Goal: Task Accomplishment & Management: Manage account settings

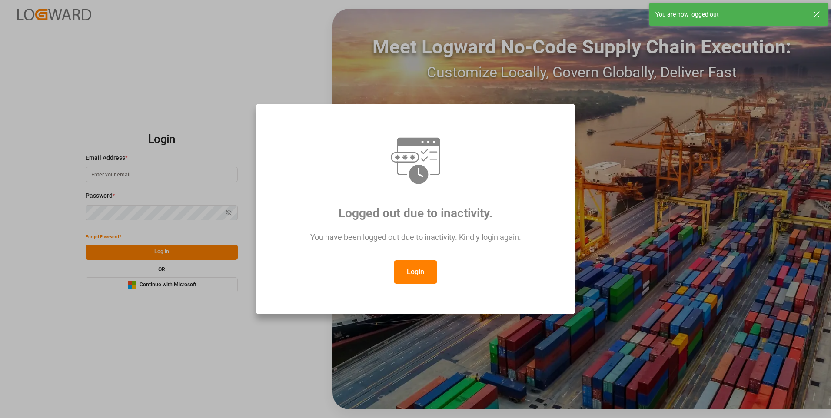
type input "nalini.basdeo@leschaco.com"
click at [434, 275] on button "Login" at bounding box center [415, 271] width 43 height 23
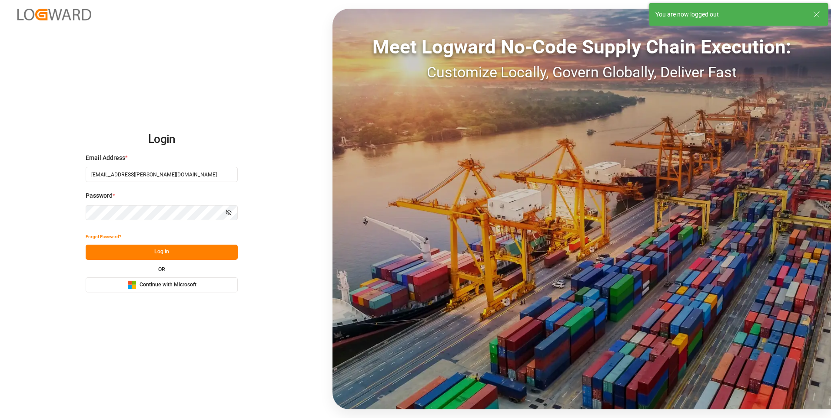
click at [205, 255] on button "Log In" at bounding box center [162, 252] width 152 height 15
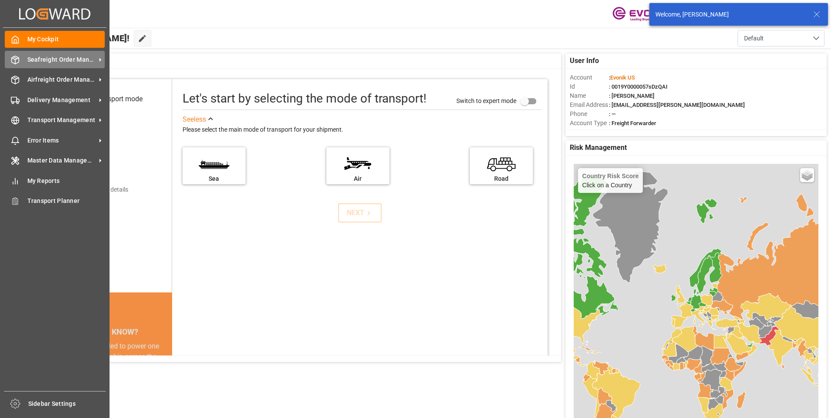
click at [18, 57] on icon at bounding box center [15, 60] width 9 height 9
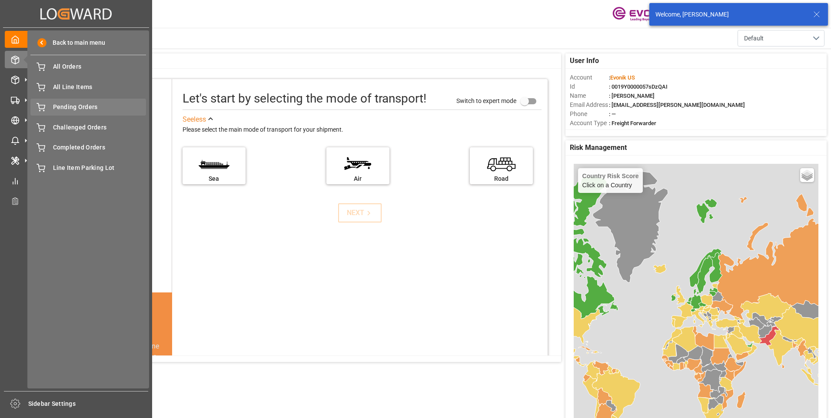
click at [89, 107] on span "Pending Orders" at bounding box center [99, 107] width 93 height 9
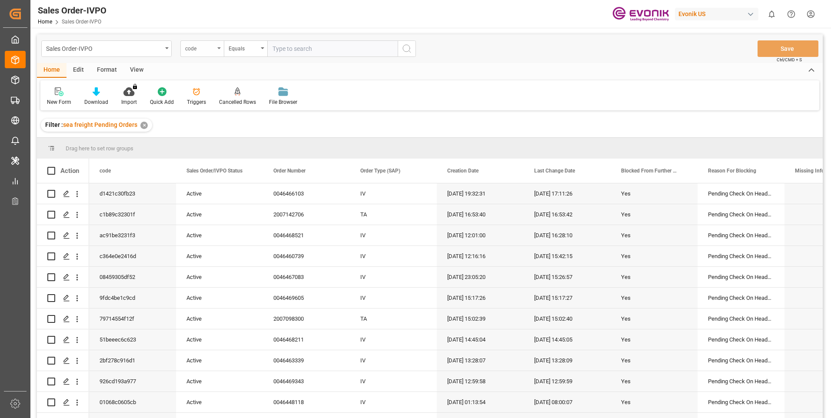
click at [220, 50] on div "code" at bounding box center [201, 48] width 43 height 17
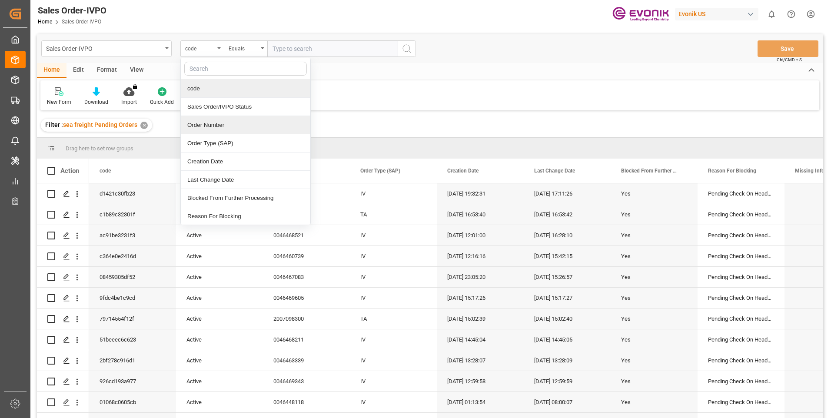
click at [210, 125] on div "Order Number" at bounding box center [246, 125] width 130 height 18
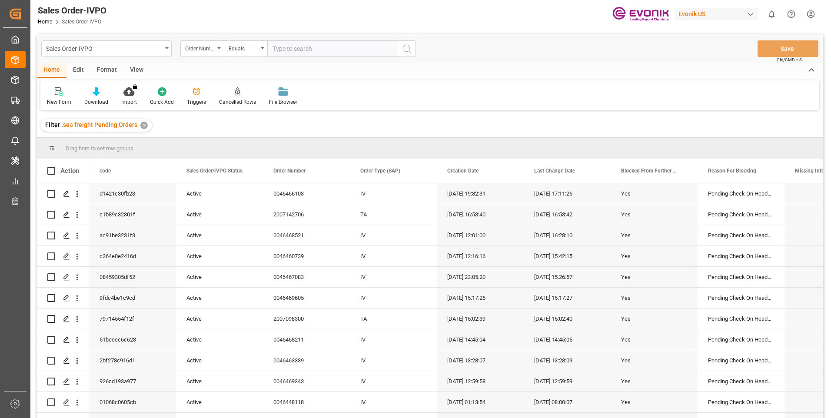
click at [280, 52] on input "text" at bounding box center [332, 48] width 130 height 17
paste input "0046466103"
type input "0046466103"
click at [410, 50] on icon "search button" at bounding box center [407, 48] width 10 height 10
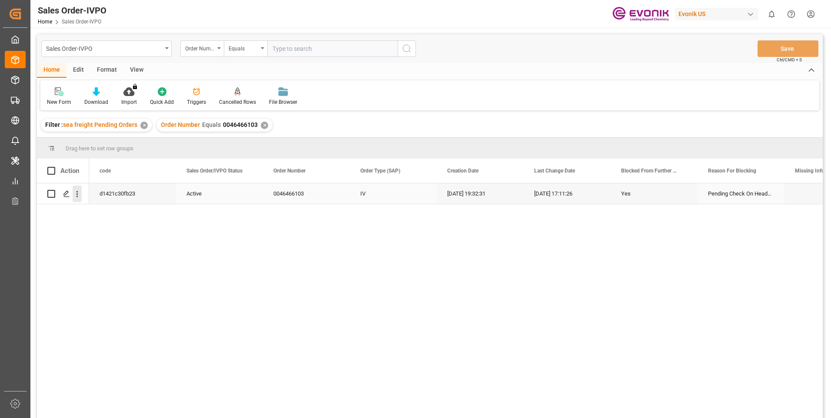
click at [77, 194] on icon "open menu" at bounding box center [77, 194] width 9 height 9
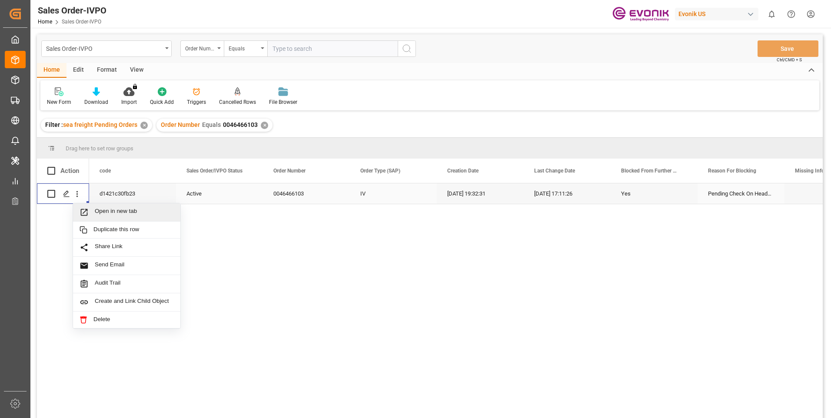
click at [106, 209] on span "Open in new tab" at bounding box center [134, 212] width 79 height 9
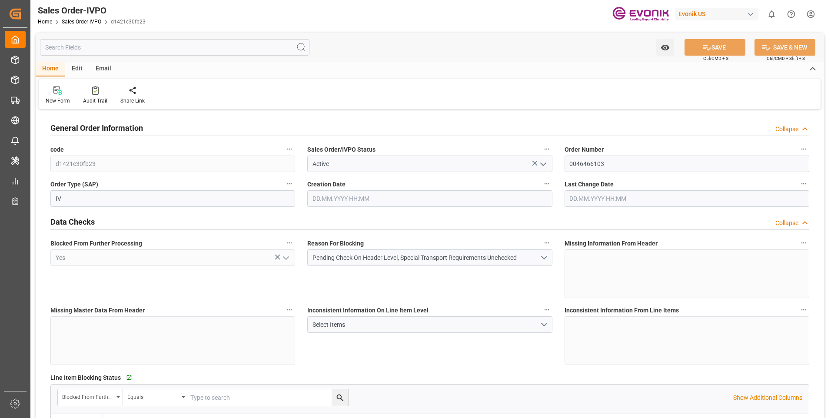
type input "DEHAM"
type input "0"
type input "1"
type input "1059"
type input "[DATE] 19:32"
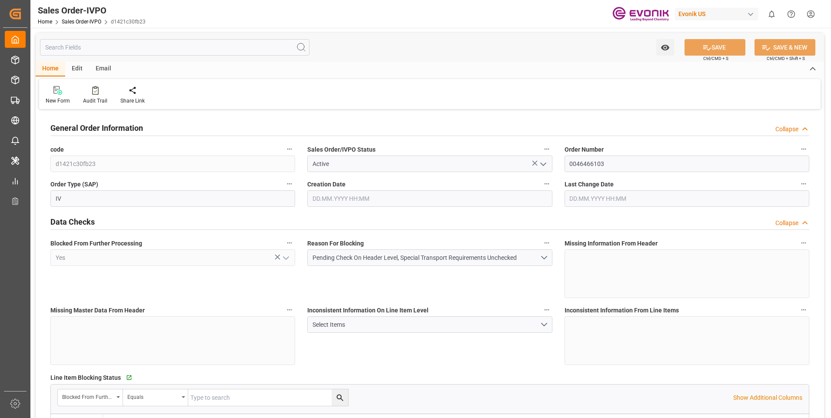
type input "[DATE] 17:11"
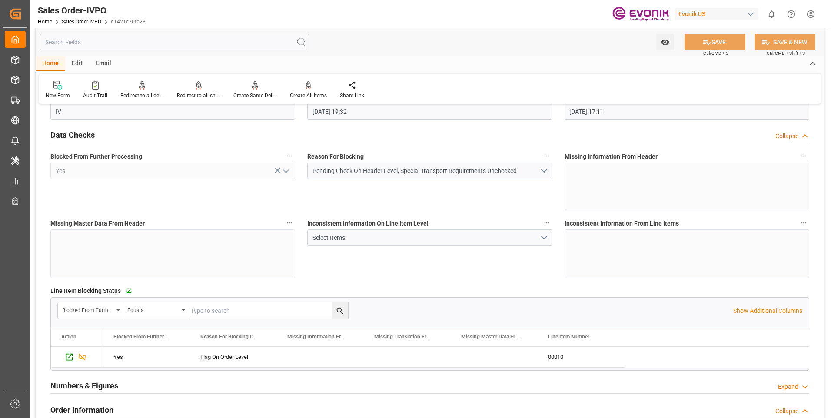
scroll to position [43, 0]
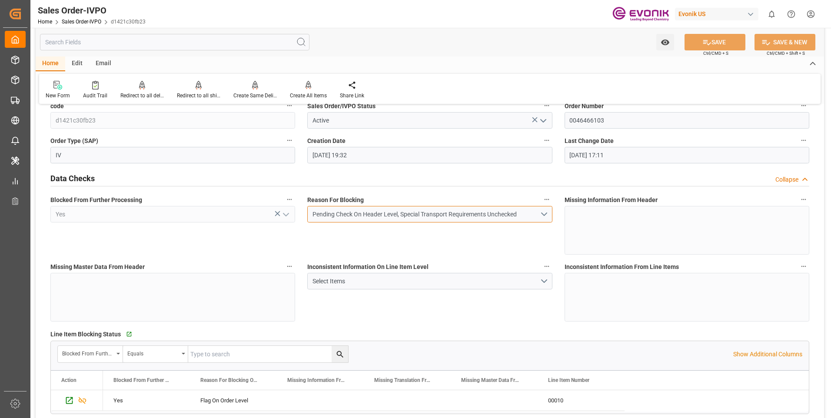
click at [535, 214] on div "Pending Check On Header Level, Special Transport Requirements Unchecked" at bounding box center [426, 214] width 227 height 9
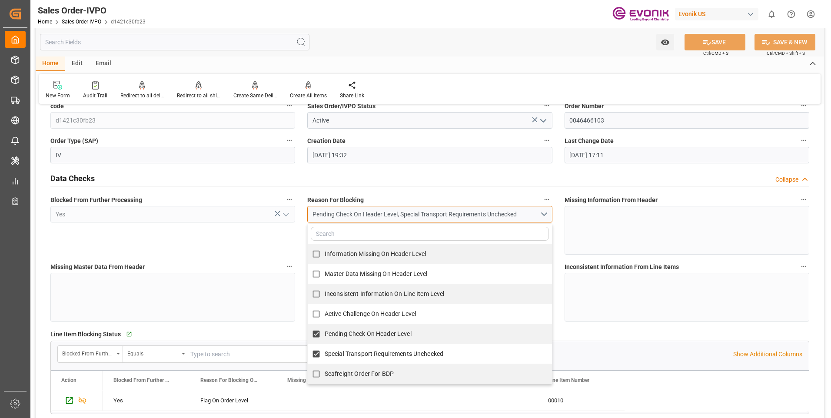
click at [535, 214] on div "Pending Check On Header Level, Special Transport Requirements Unchecked" at bounding box center [426, 214] width 227 height 9
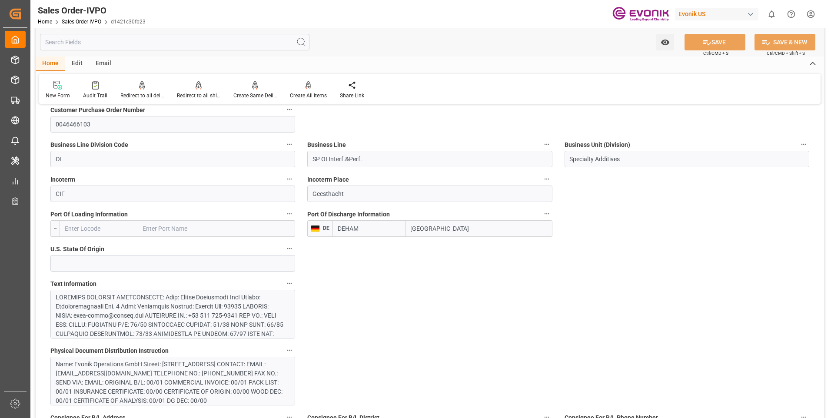
scroll to position [522, 0]
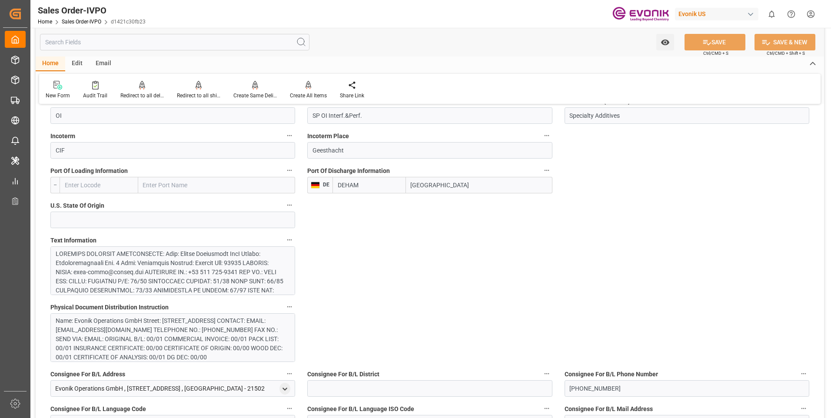
click at [233, 267] on div at bounding box center [170, 341] width 228 height 183
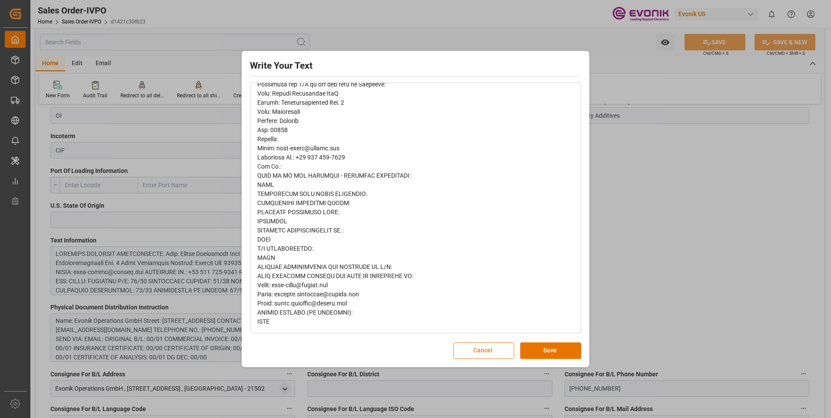
scroll to position [0, 0]
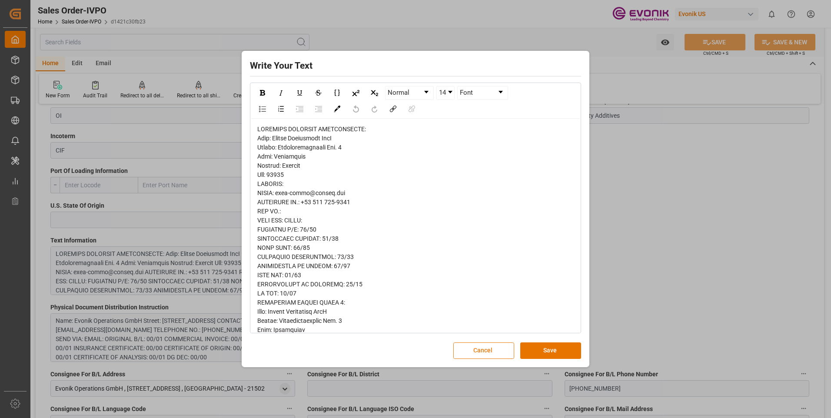
click at [494, 357] on button "Cancel" at bounding box center [484, 351] width 61 height 17
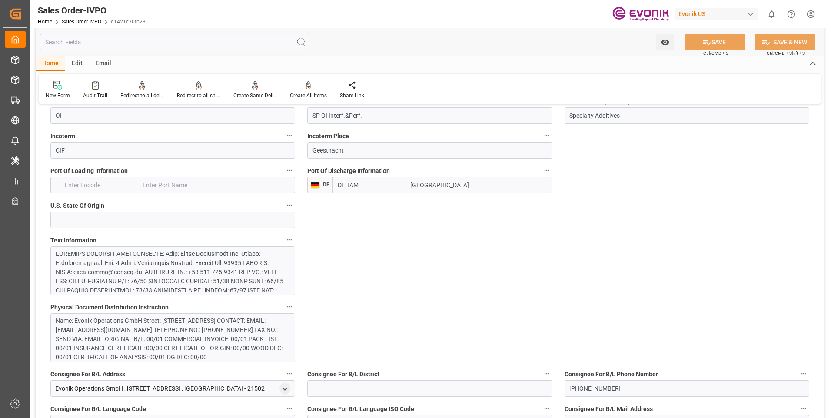
click at [111, 350] on div "Name: Evonik Operations GmbH Street: [STREET_ADDRESS] CONTACT: EMAIL: [EMAIL_AD…" at bounding box center [170, 340] width 228 height 46
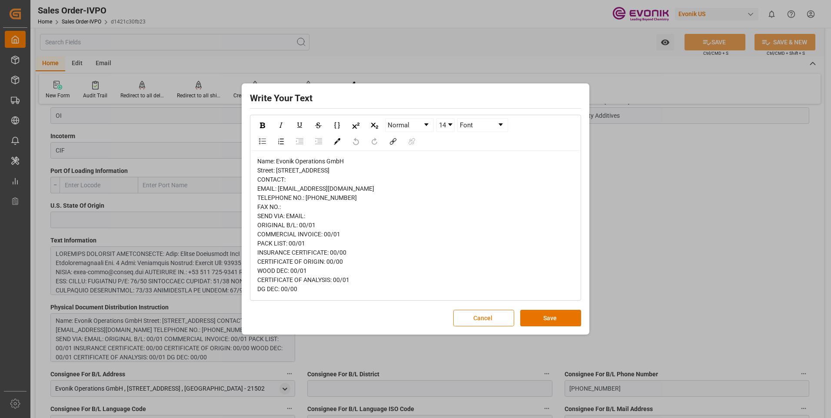
click at [469, 327] on button "Cancel" at bounding box center [484, 318] width 61 height 17
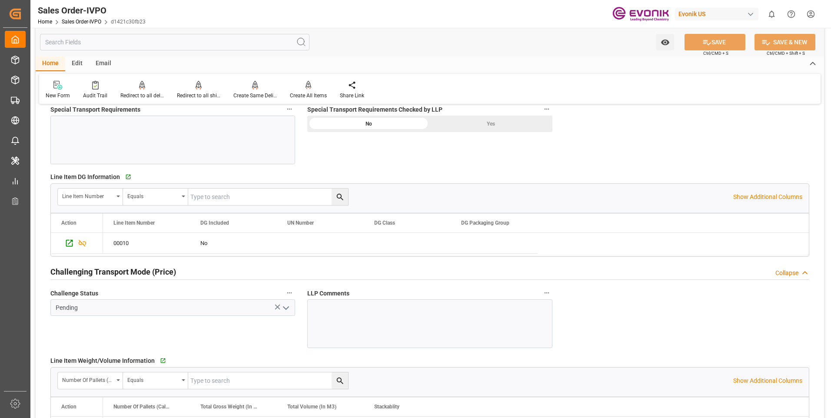
scroll to position [1001, 0]
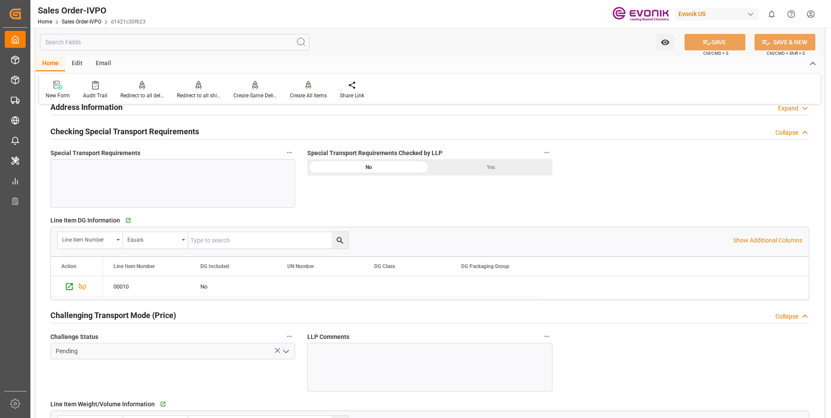
click at [507, 168] on div "Yes" at bounding box center [491, 167] width 123 height 17
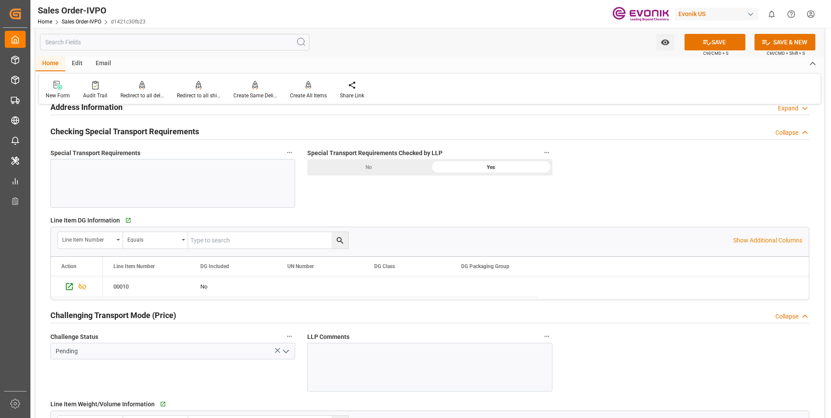
click at [288, 352] on icon "open menu" at bounding box center [286, 352] width 10 height 10
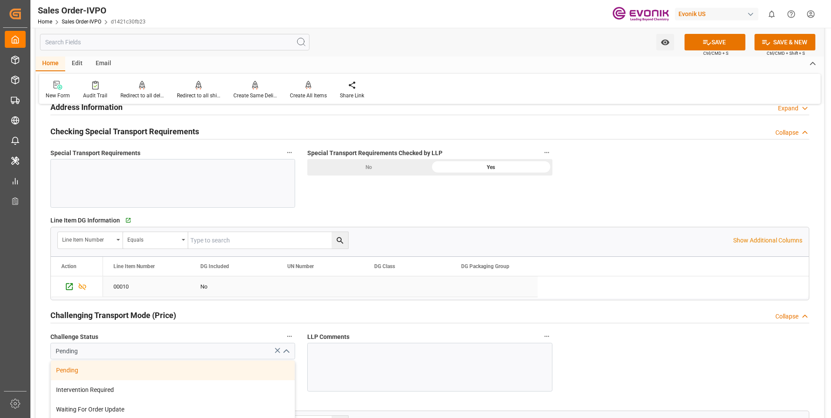
scroll to position [1174, 0]
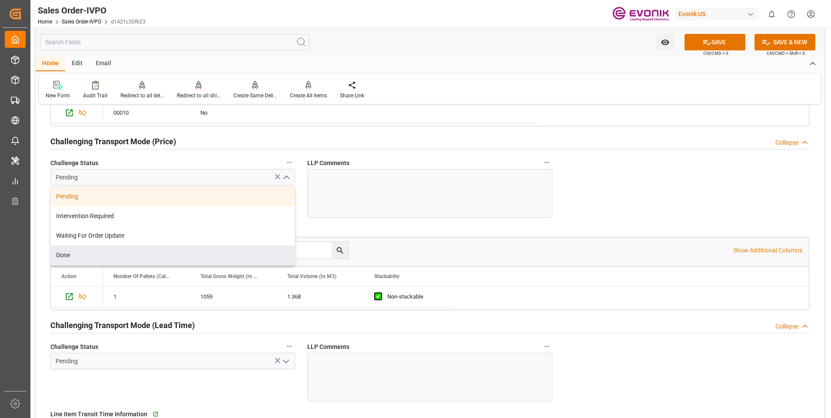
click at [88, 254] on div "Done" at bounding box center [173, 256] width 244 height 20
type input "Done"
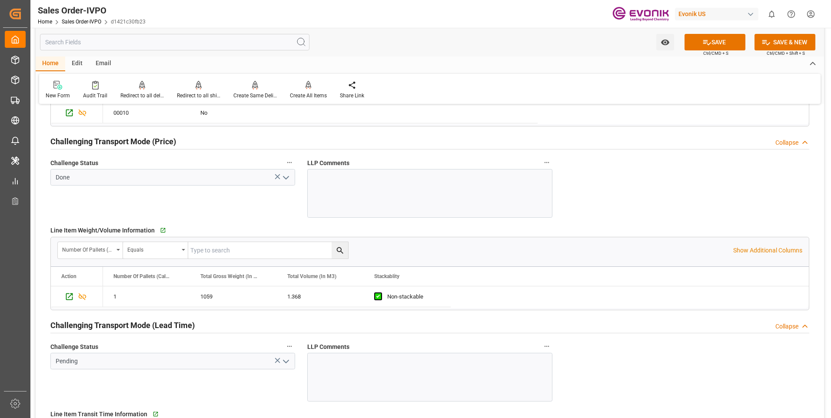
scroll to position [1261, 0]
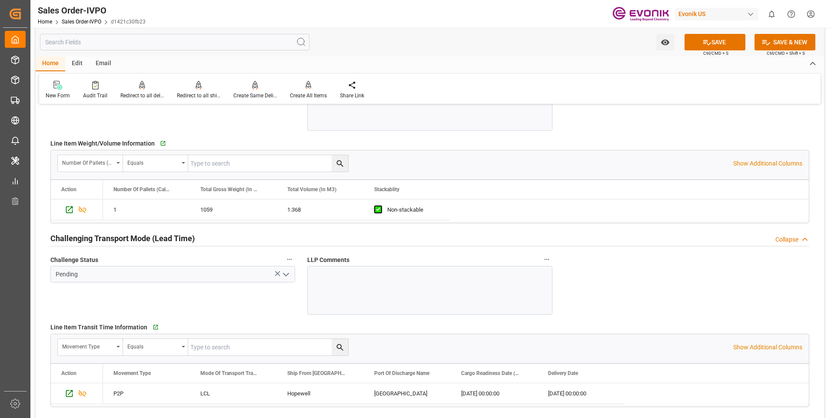
click at [289, 276] on icon "open menu" at bounding box center [286, 275] width 10 height 10
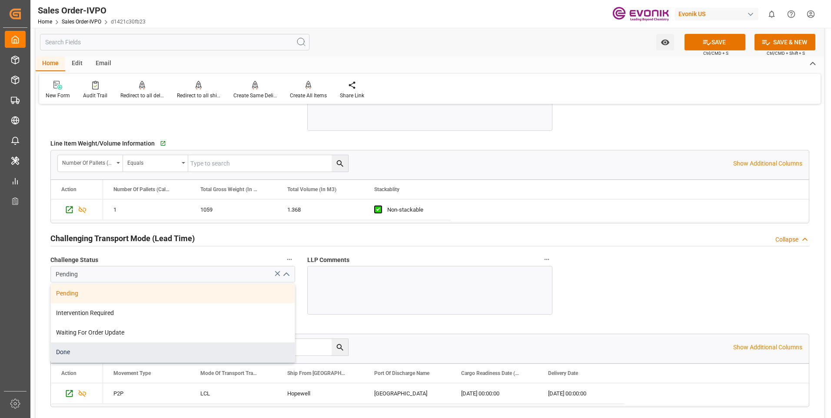
click at [82, 349] on div "Done" at bounding box center [173, 353] width 244 height 20
type input "Done"
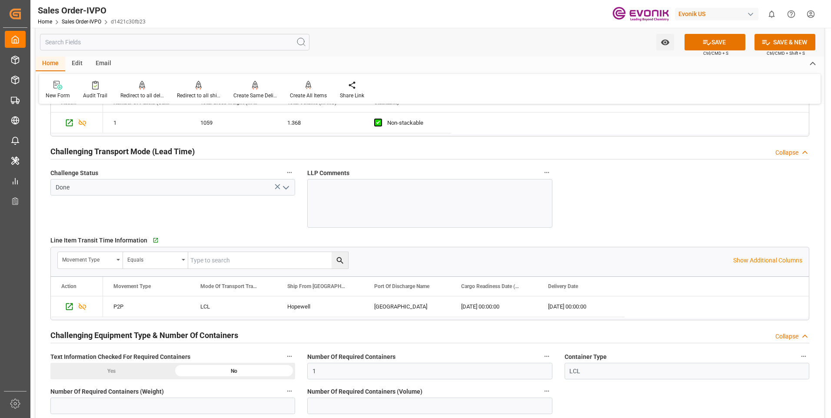
scroll to position [1522, 0]
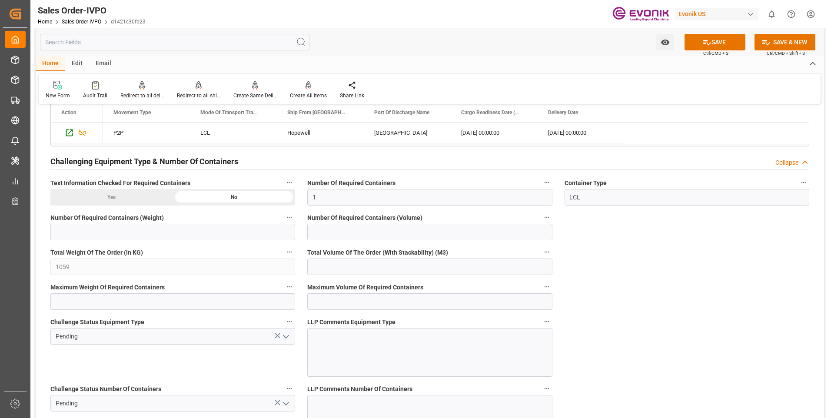
click at [289, 340] on icon "open menu" at bounding box center [286, 337] width 10 height 10
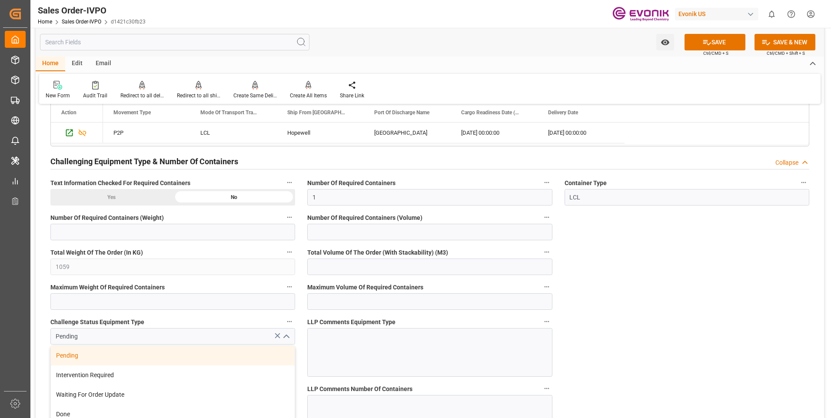
scroll to position [1696, 0]
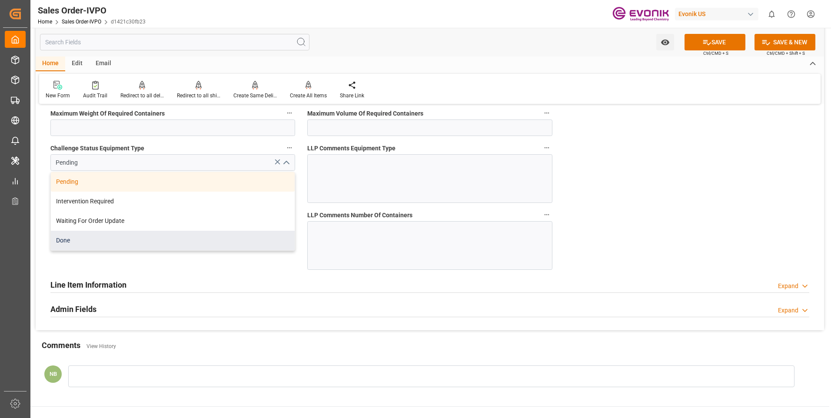
click at [84, 243] on div "Done" at bounding box center [173, 241] width 244 height 20
type input "Done"
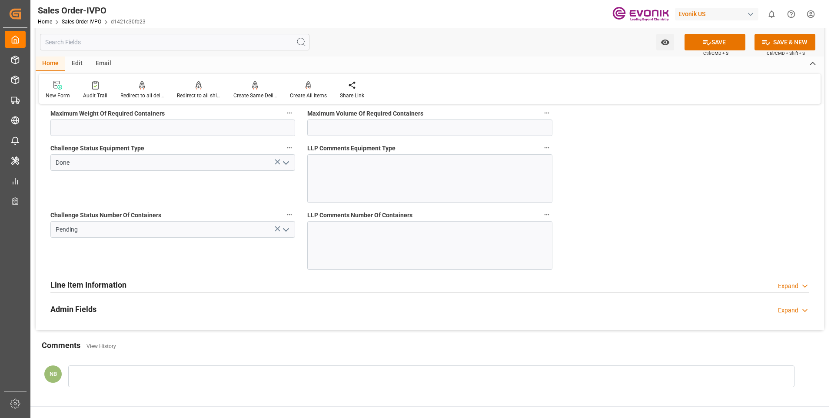
click at [289, 229] on polyline "open menu" at bounding box center [286, 230] width 5 height 3
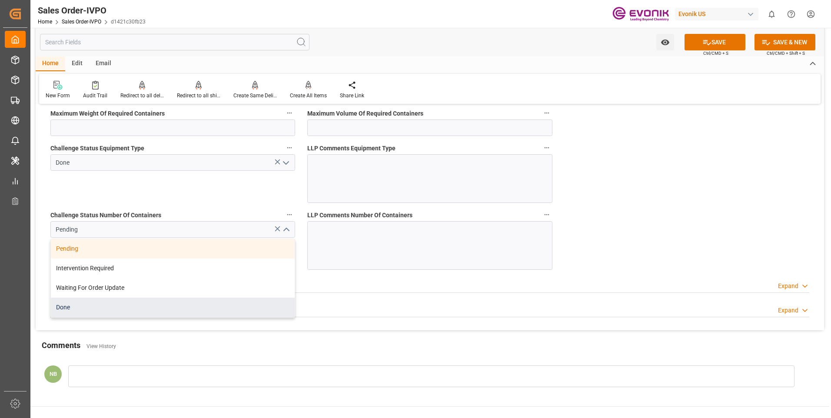
click at [83, 304] on div "Done" at bounding box center [173, 308] width 244 height 20
type input "Done"
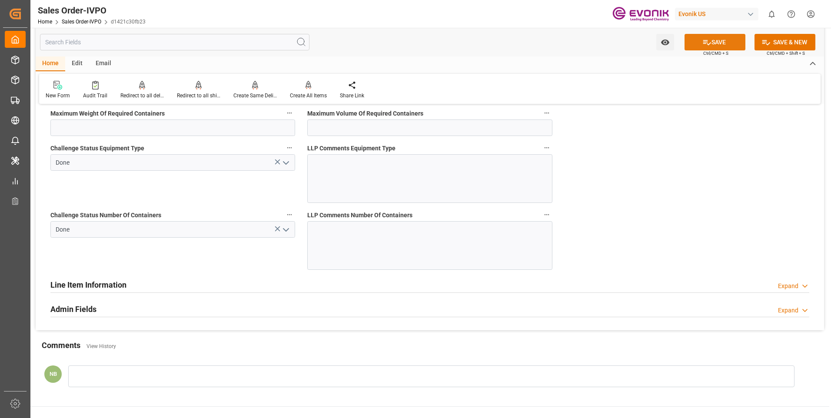
click at [723, 42] on button "SAVE" at bounding box center [715, 42] width 61 height 17
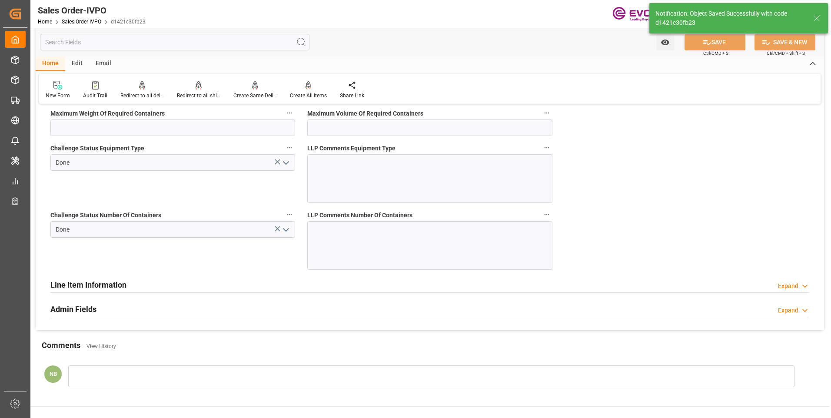
type input "21.08.2025 18:29"
type input "No"
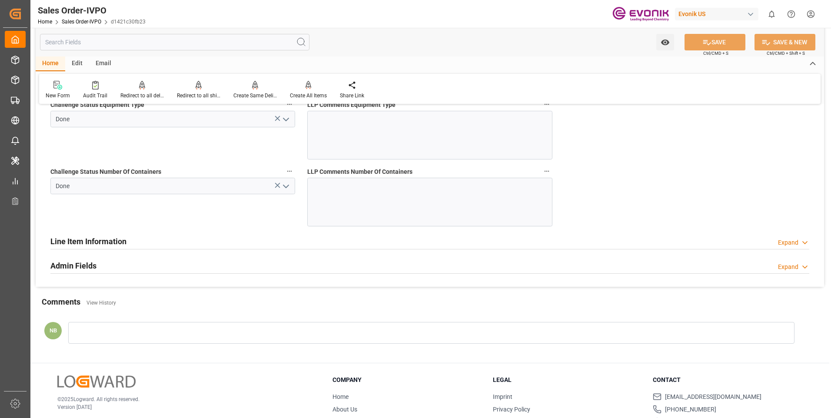
scroll to position [1609, 0]
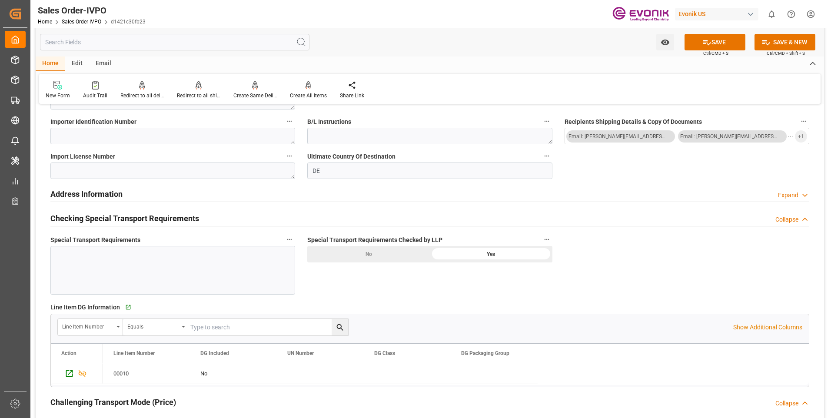
scroll to position [870, 0]
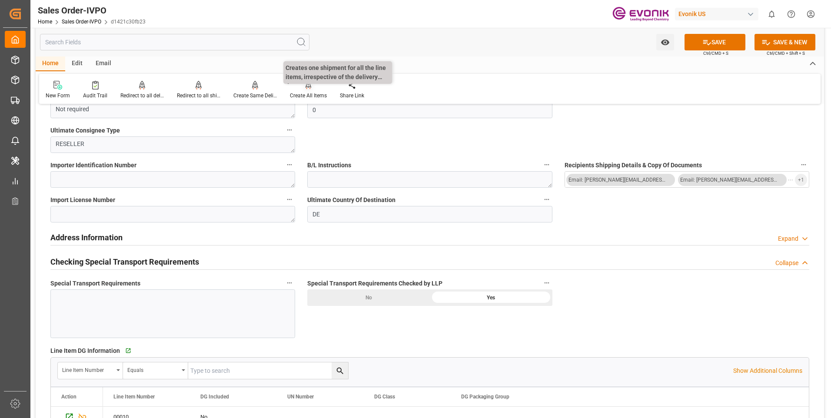
click at [306, 84] on icon at bounding box center [309, 85] width 6 height 9
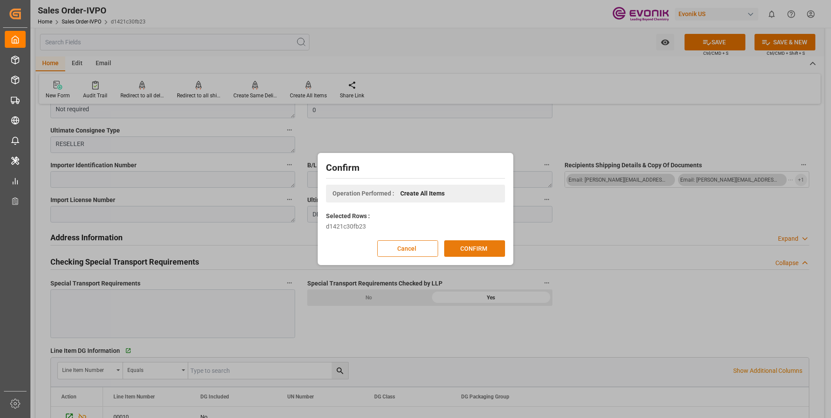
click at [472, 250] on button "CONFIRM" at bounding box center [474, 248] width 61 height 17
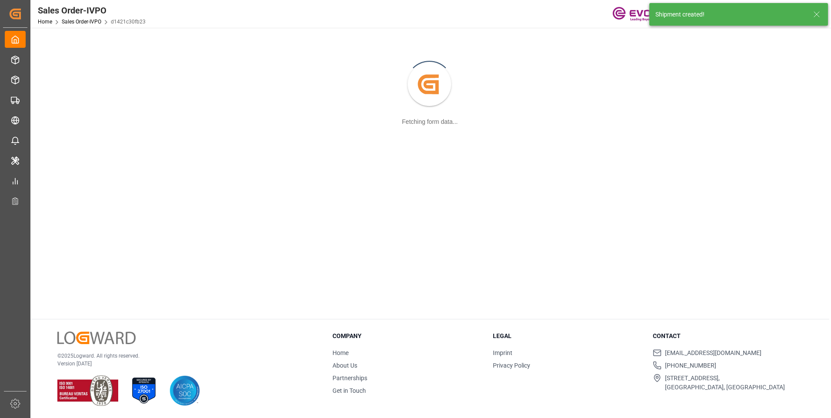
scroll to position [94, 0]
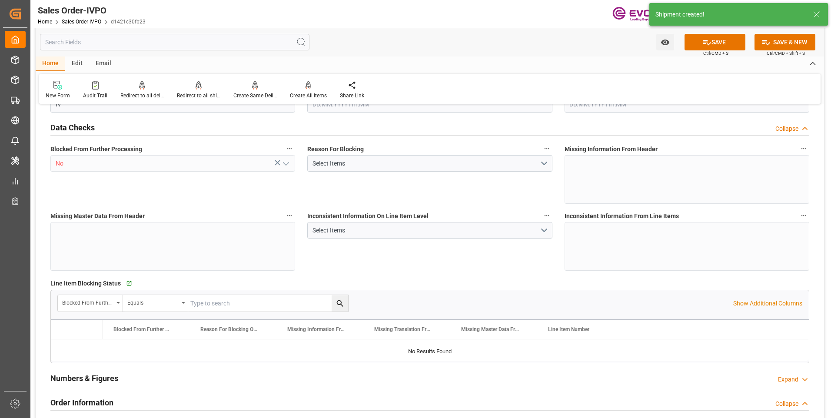
type input "DEHAM"
type input "0"
type input "1"
type input "1059"
type input "20.08.2025 19:32"
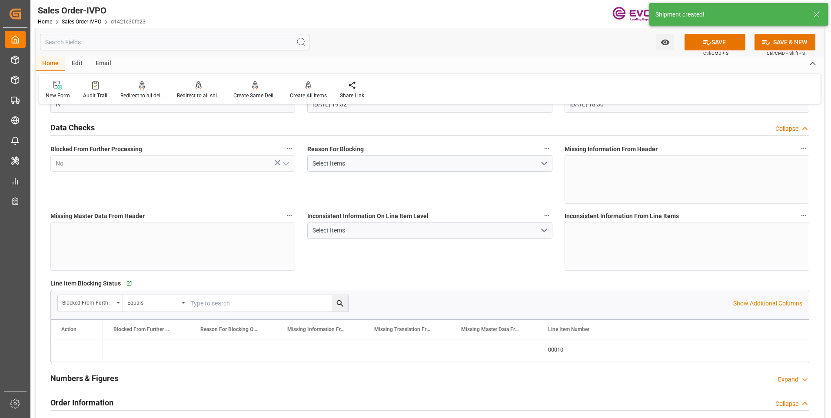
type input "21.08.2025 18:30"
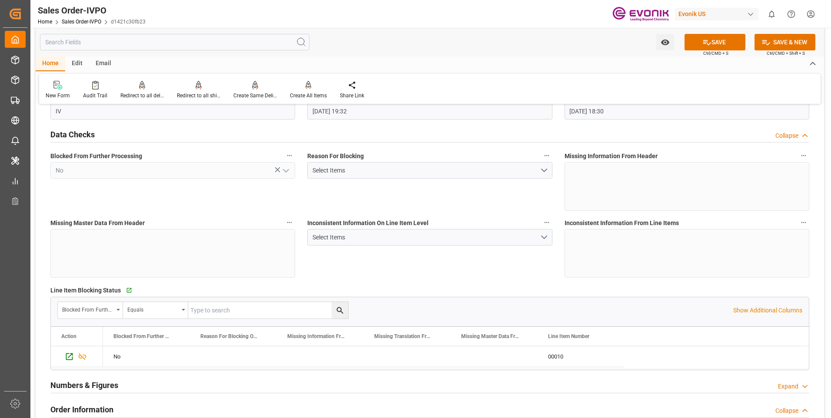
scroll to position [0, 0]
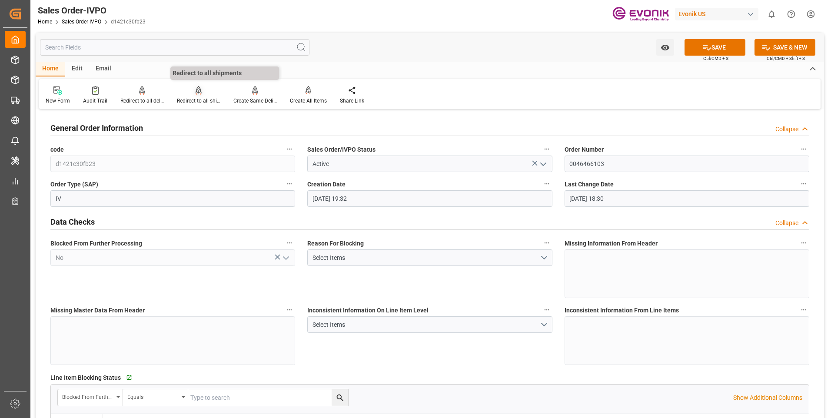
click at [200, 91] on icon at bounding box center [199, 90] width 6 height 9
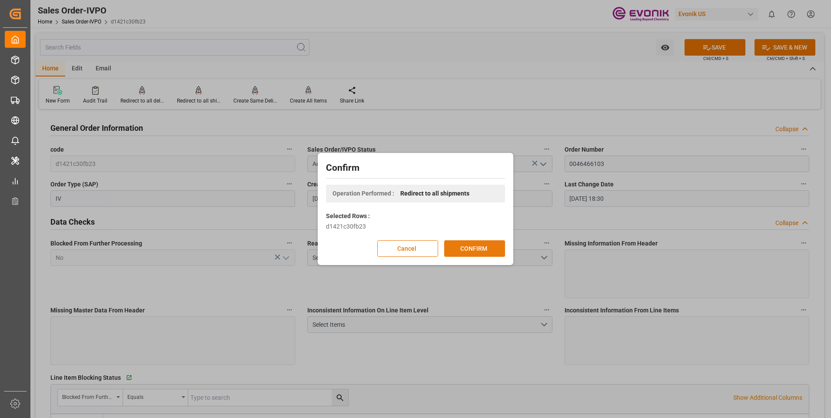
click at [469, 250] on button "CONFIRM" at bounding box center [474, 248] width 61 height 17
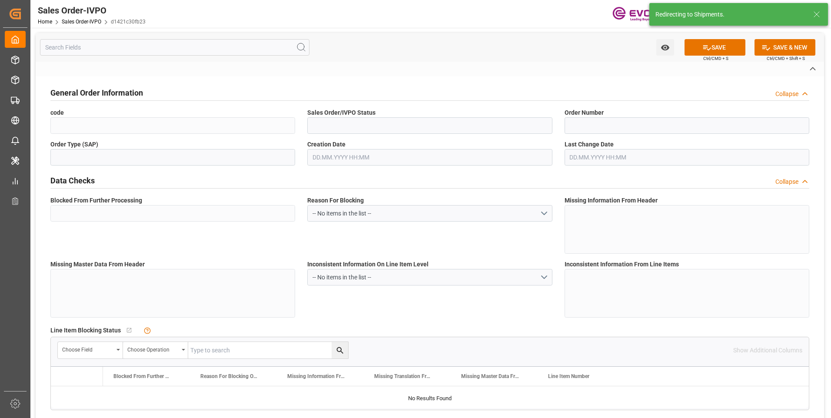
type input "d1421c30fb23"
type input "Active"
type input "0046466103"
type input "IV"
type input "No"
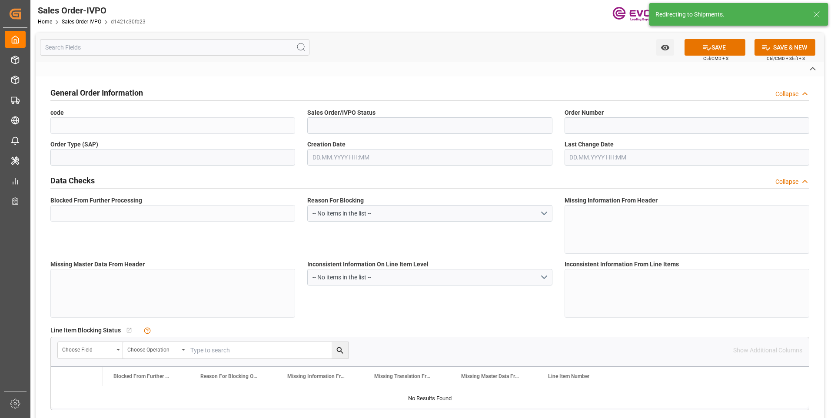
type input "P2P"
type input "41"
type input "LCL"
type input "0008"
type input "LCL"
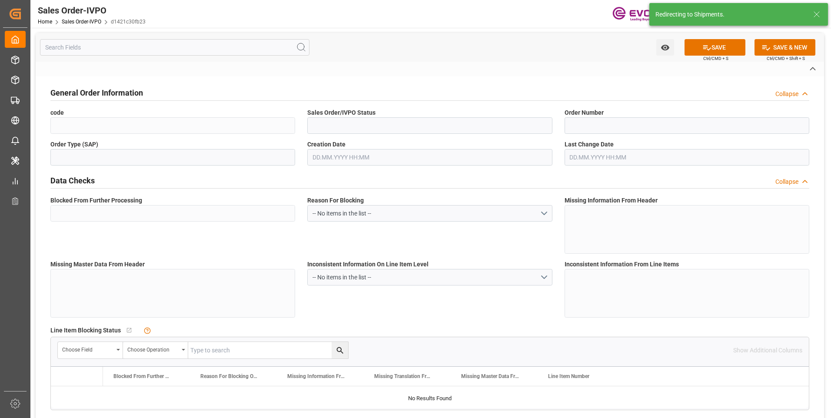
type textarea "No Tank Container"
type input "0046466103"
type input "OI"
type input "SP OI Interf.&Perf."
type input "Specialty Additives"
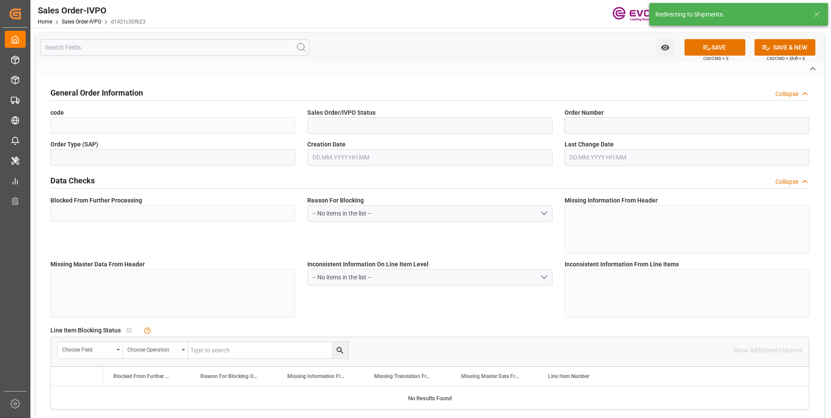
type input "CIF"
type input "Geesthacht"
type input "Hamburg"
type input "+49 201 173-2365"
type input "zoll-essen@evonik.com"
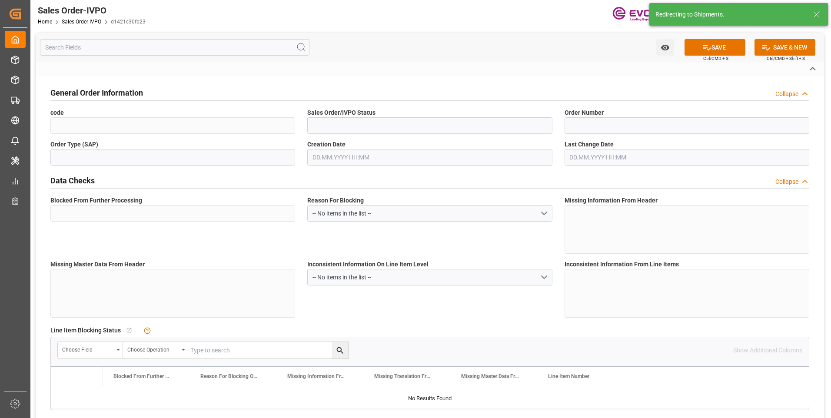
type textarea "Not required"
type textarea "RESELLER"
type input "DE"
type input "Done"
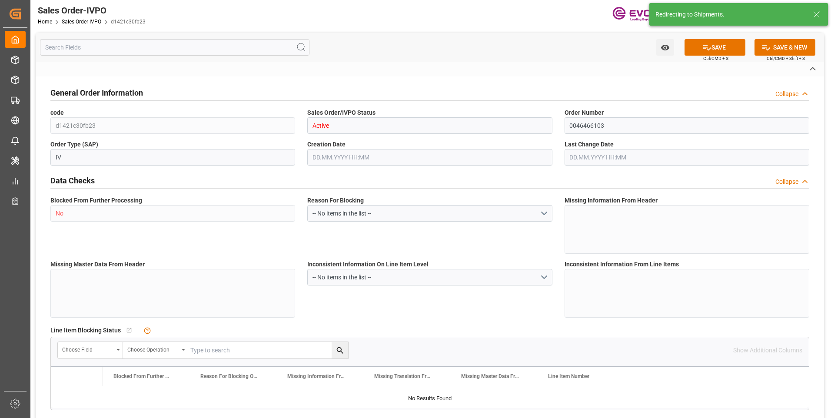
type input "LCL"
type input "Done"
type input "DEHAM"
type input "0"
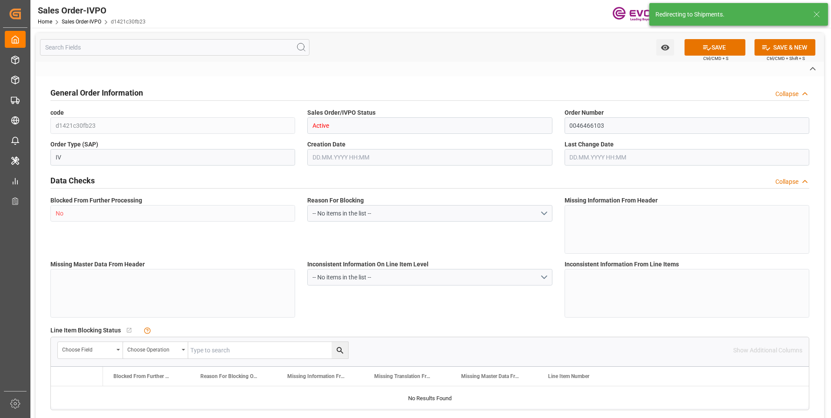
type input "1"
type input "1059"
type input "20.08.2025 19:32"
type input "21.08.2025 18:30"
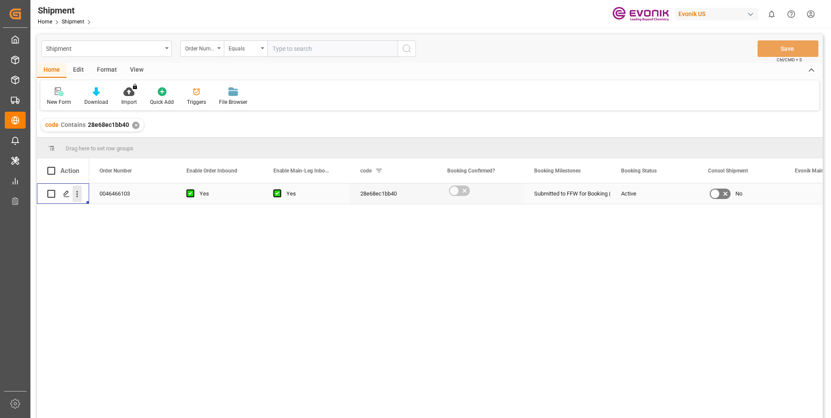
click at [77, 194] on icon "open menu" at bounding box center [77, 194] width 9 height 9
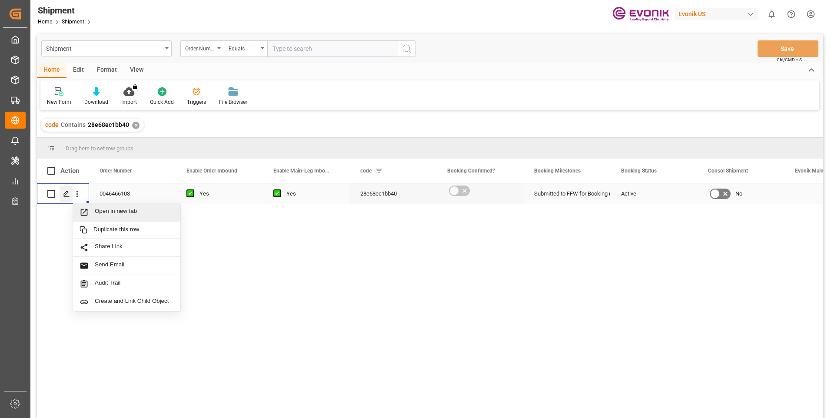
click at [67, 193] on icon "Press SPACE to select this row." at bounding box center [66, 193] width 7 height 7
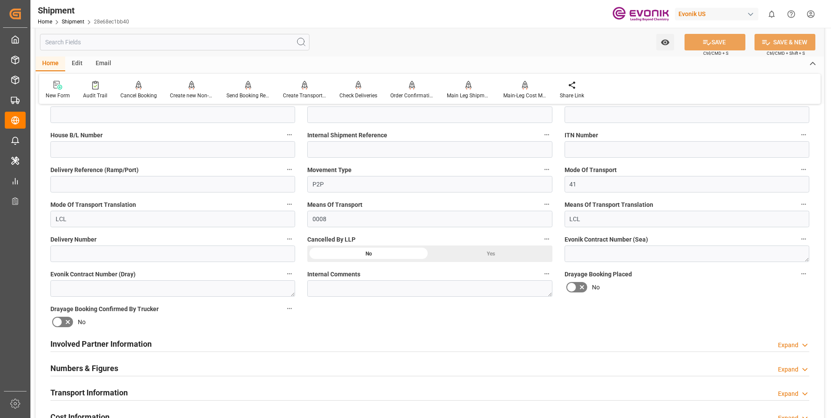
scroll to position [391, 0]
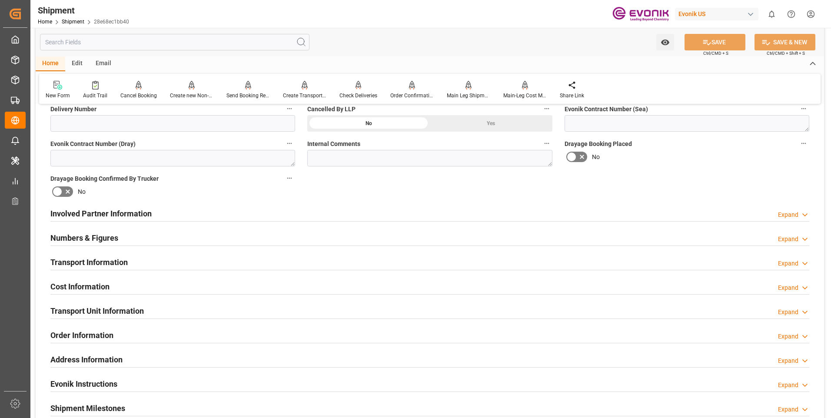
click at [791, 215] on div "Expand" at bounding box center [788, 214] width 20 height 9
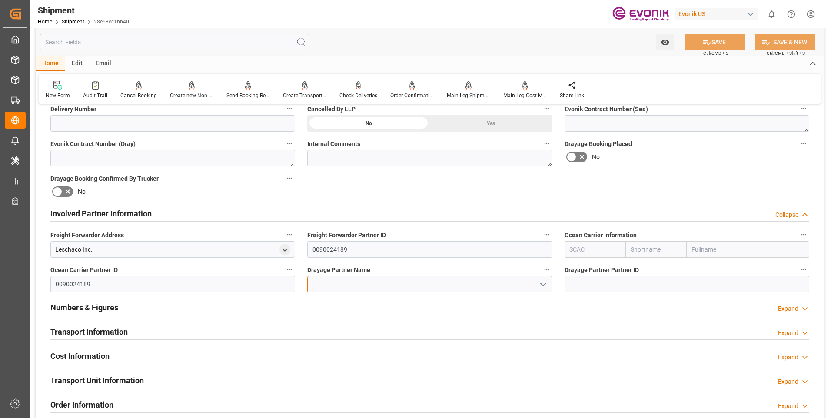
click at [332, 288] on input at bounding box center [429, 284] width 245 height 17
type input "p"
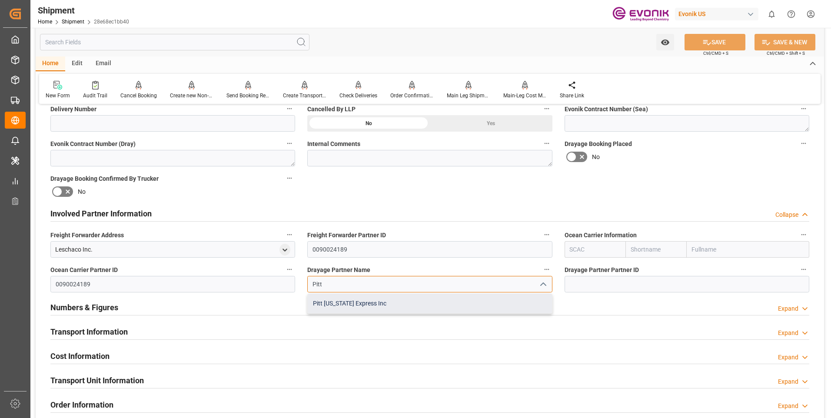
click at [350, 306] on div "Pitt Ohio Express Inc" at bounding box center [430, 304] width 244 height 20
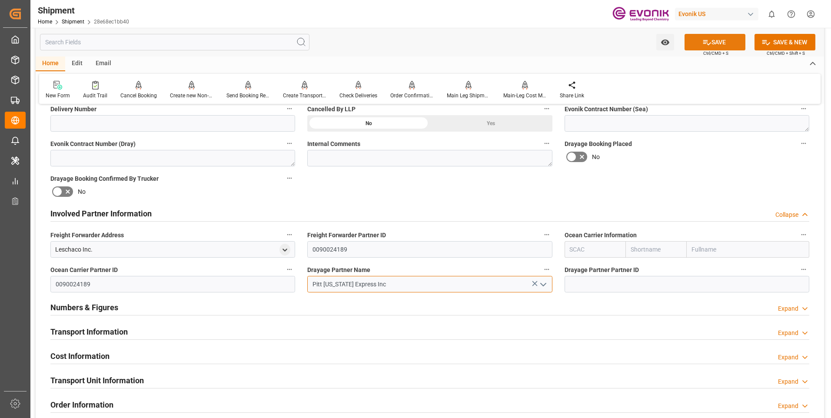
type input "Pitt Ohio Express Inc"
click at [691, 43] on button "SAVE" at bounding box center [715, 42] width 61 height 17
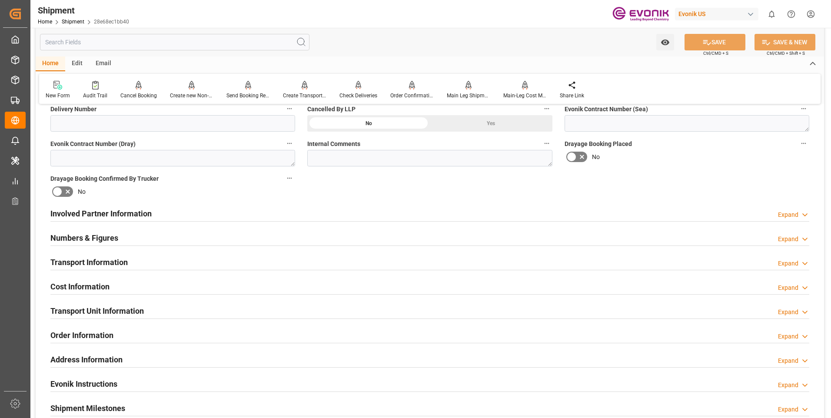
click at [792, 214] on div "Expand" at bounding box center [788, 214] width 20 height 9
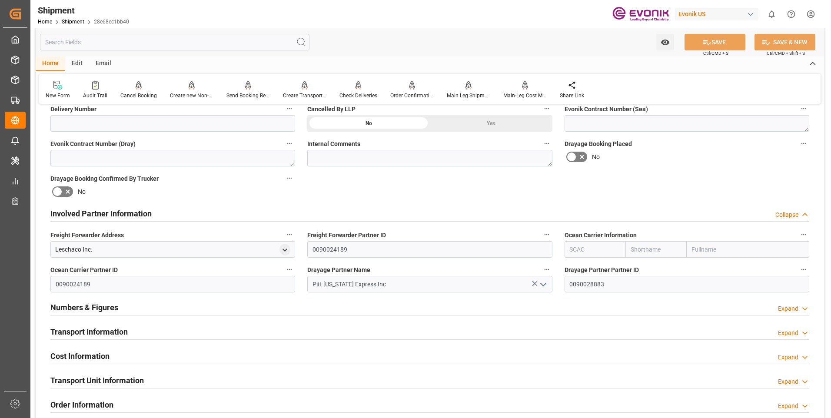
click at [579, 254] on input "text" at bounding box center [595, 249] width 61 height 17
click at [584, 270] on b "ALRB" at bounding box center [578, 268] width 15 height 7
type input "ALRB"
type input "AC Containerline"
type input "AC Containerline GmbH"
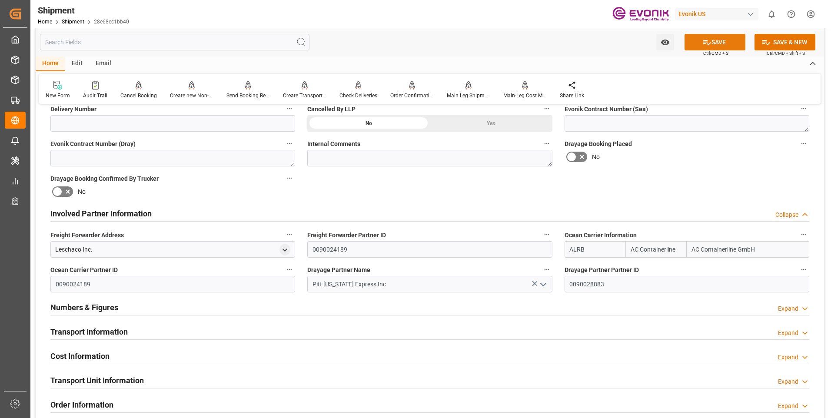
type input "ALRB"
click at [724, 46] on button "SAVE" at bounding box center [715, 42] width 61 height 17
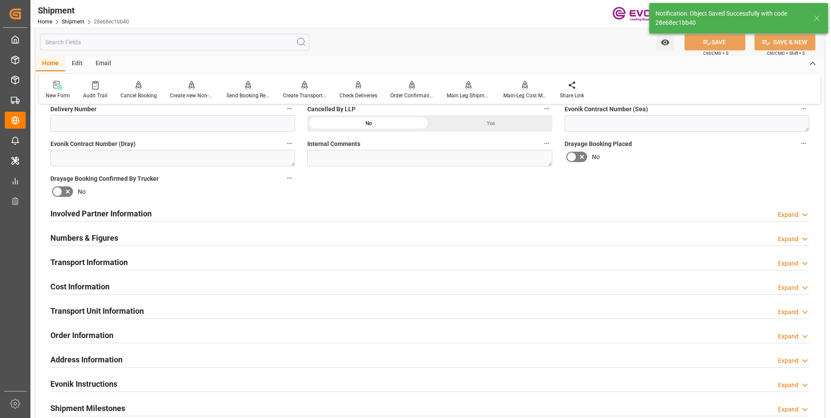
click at [792, 260] on div "Expand" at bounding box center [788, 263] width 20 height 9
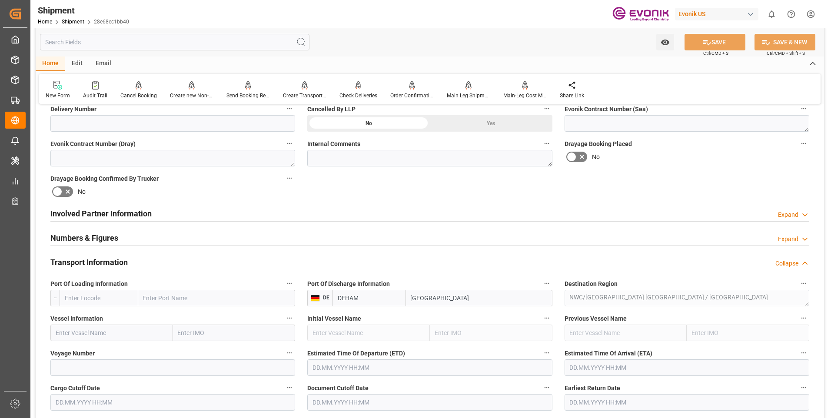
scroll to position [435, 0]
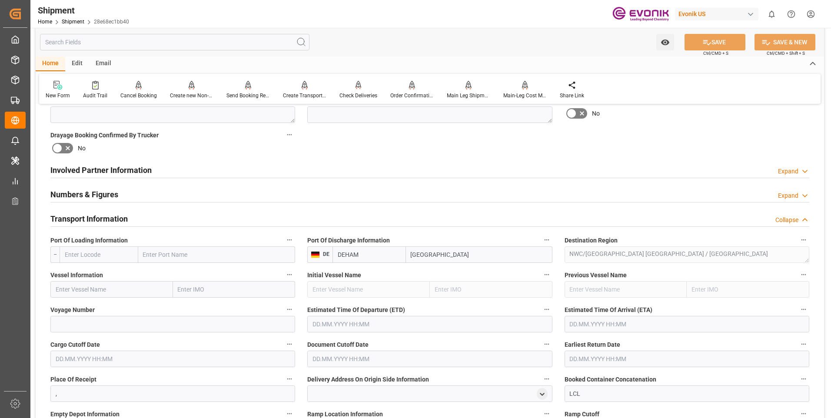
click at [87, 297] on input "text" at bounding box center [111, 289] width 123 height 17
click at [103, 314] on div "ATLANTIC SUN - 9670614" at bounding box center [90, 309] width 79 height 20
type input "ATLANTIC SUN"
type input "9670614"
type input "ATLANTIC SUN"
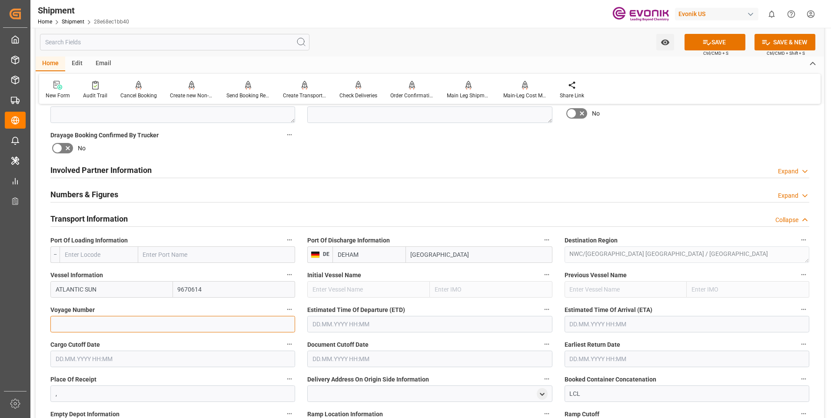
click at [75, 320] on input at bounding box center [172, 324] width 245 height 17
type input "ASU6025"
click at [457, 326] on input "text" at bounding box center [429, 324] width 245 height 17
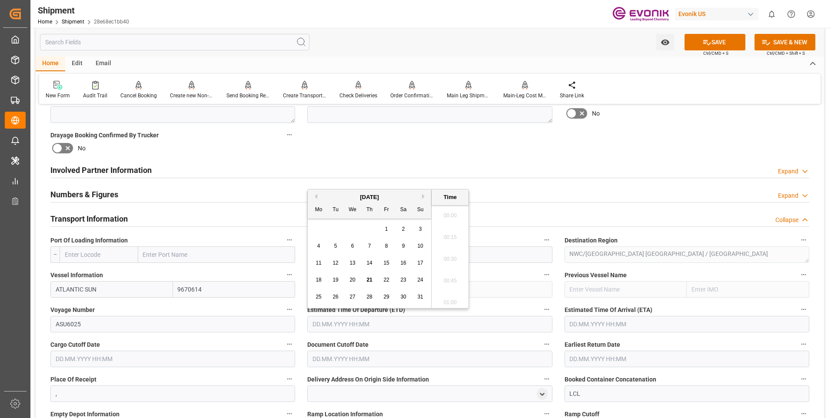
scroll to position [1221, 0]
click at [421, 196] on div "August 2025" at bounding box center [369, 197] width 123 height 9
click at [424, 196] on button "Next Month" at bounding box center [424, 196] width 5 height 5
click at [373, 260] on div "18" at bounding box center [369, 263] width 11 height 10
type input "18.09.2025 00:00"
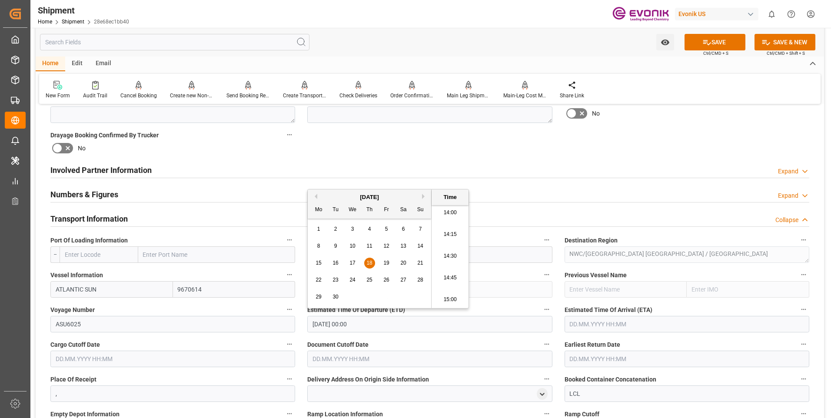
click at [660, 323] on input "text" at bounding box center [687, 324] width 245 height 17
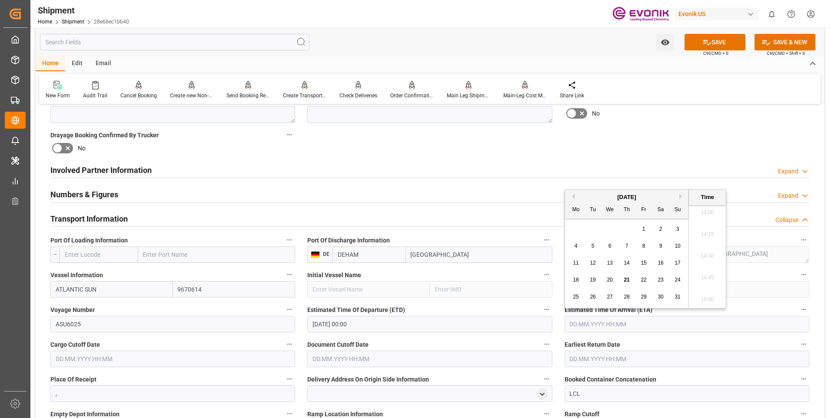
click at [681, 196] on button "Next Month" at bounding box center [682, 196] width 5 height 5
click at [677, 229] on span "5" at bounding box center [678, 229] width 3 height 6
type input "05.10.2025 00:00"
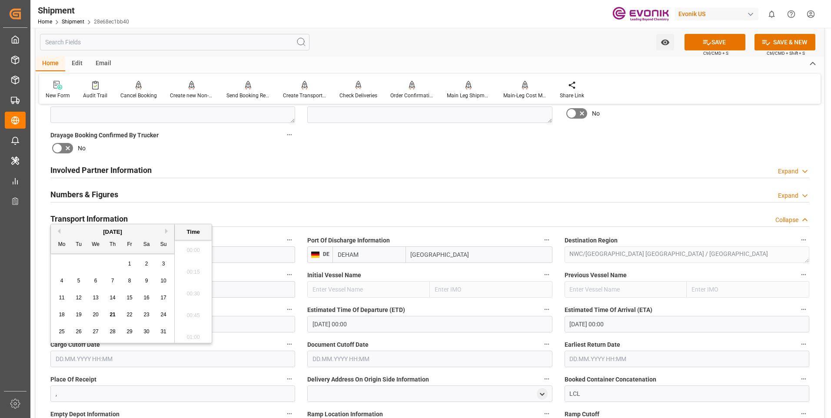
click at [222, 354] on input "text" at bounding box center [172, 359] width 245 height 17
click at [165, 231] on div "August 2025" at bounding box center [112, 232] width 123 height 9
click at [165, 231] on button "Next Month" at bounding box center [167, 231] width 5 height 5
click at [110, 262] on div "4" at bounding box center [112, 264] width 11 height 10
type input "04.09.2025 00:00"
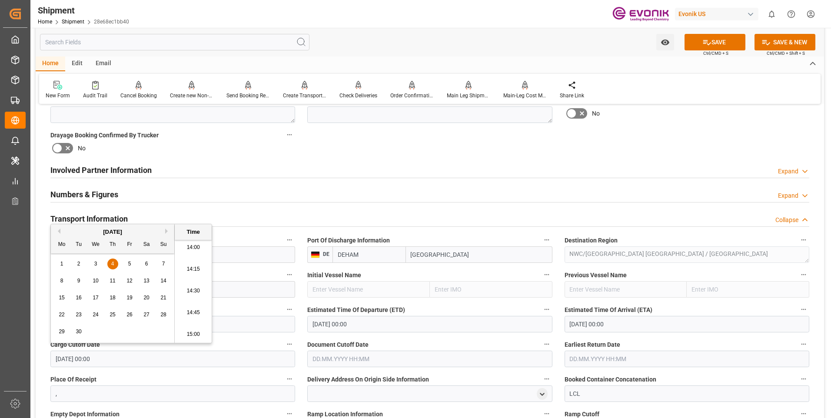
click at [431, 359] on input "text" at bounding box center [429, 359] width 245 height 17
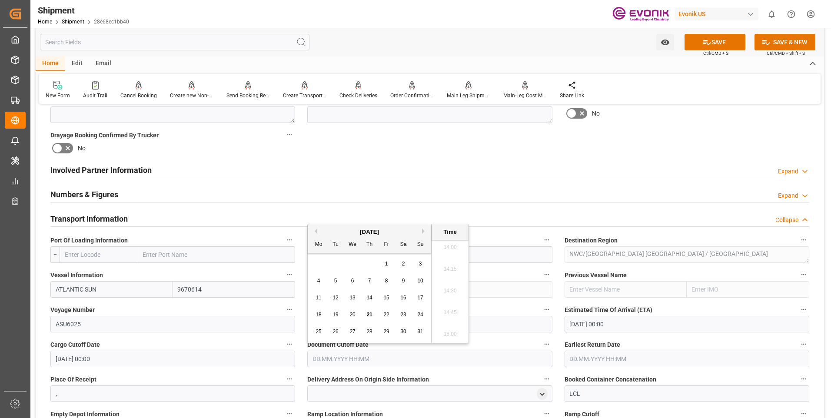
click at [424, 233] on button "Next Month" at bounding box center [424, 231] width 5 height 5
click at [366, 261] on div "4" at bounding box center [369, 264] width 11 height 10
type input "04.09.2025 00:00"
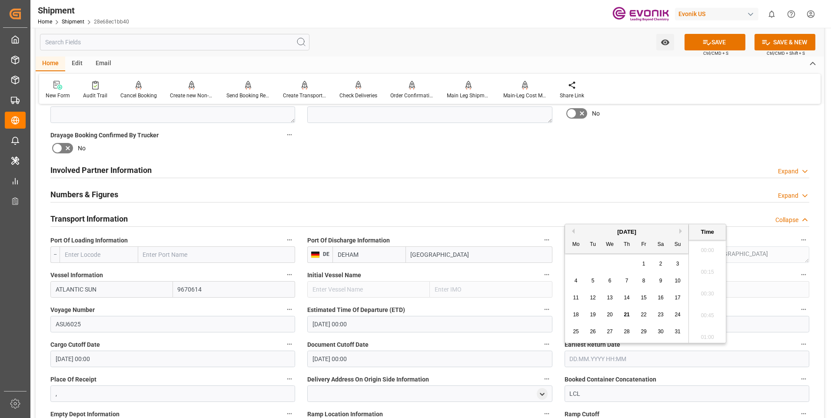
click at [623, 353] on input "text" at bounding box center [687, 359] width 245 height 17
click at [682, 232] on button "Next Month" at bounding box center [682, 231] width 5 height 5
click at [625, 266] on div "4" at bounding box center [627, 264] width 11 height 10
type input "04.09.2025 00:00"
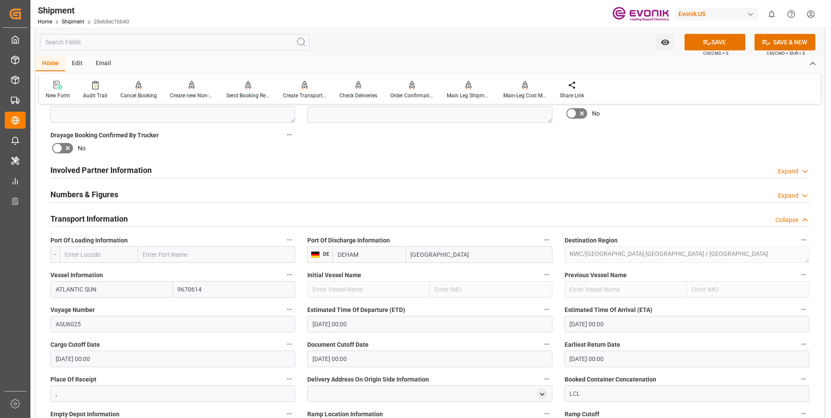
click at [496, 211] on div "Transport Information Collapse" at bounding box center [429, 218] width 759 height 17
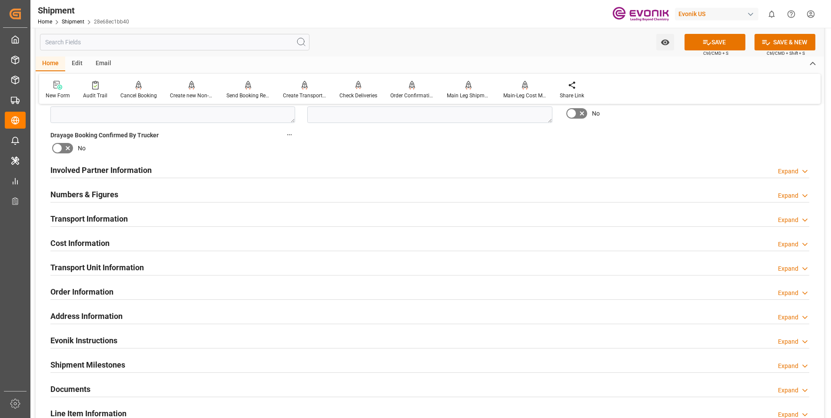
click at [205, 210] on div "Transport Information Expand" at bounding box center [429, 218] width 759 height 17
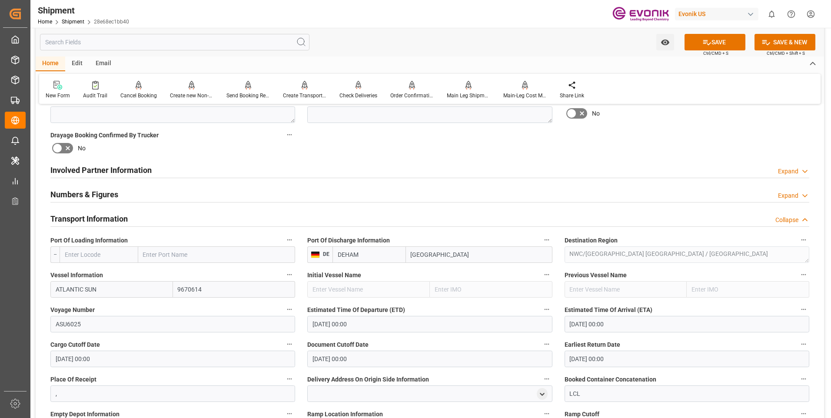
click at [107, 252] on input "text" at bounding box center [99, 255] width 79 height 17
type input "USNYC"
click at [100, 273] on span "USNYC - New York" at bounding box center [91, 273] width 52 height 7
type input "New York"
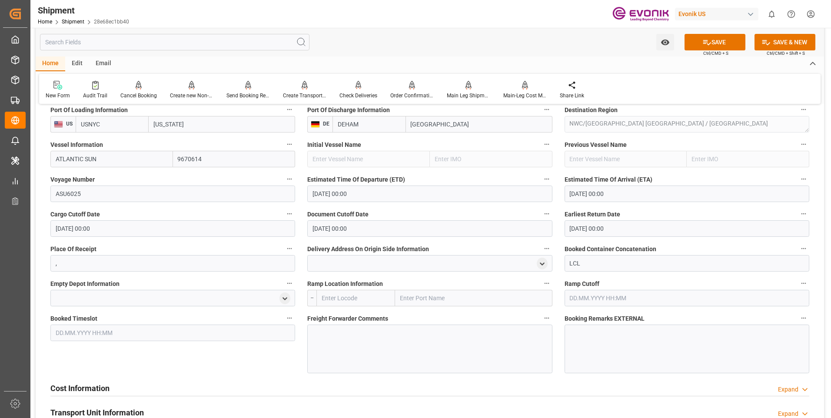
scroll to position [609, 0]
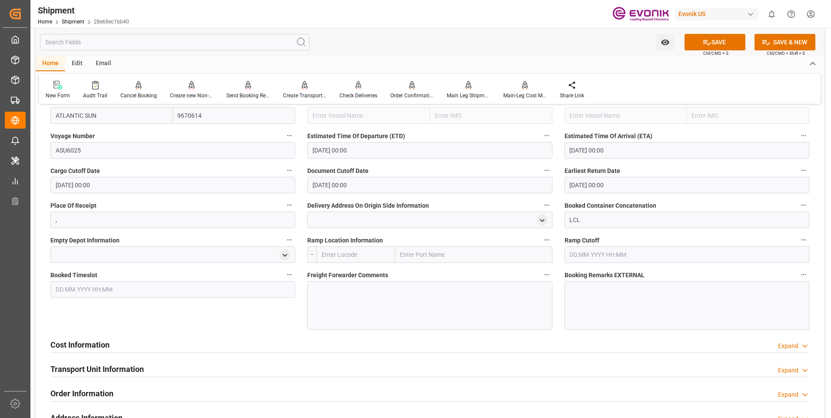
type input "USNYC"
click at [379, 303] on div at bounding box center [429, 305] width 245 height 49
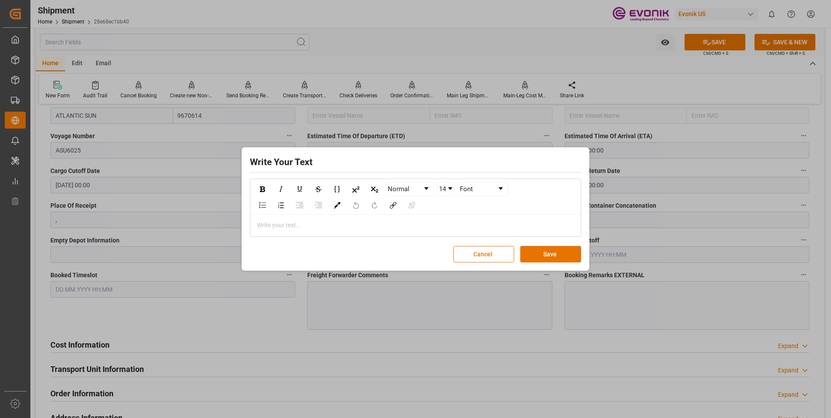
click at [352, 221] on div "rdw-editor" at bounding box center [415, 225] width 317 height 9
click at [549, 250] on button "Save" at bounding box center [550, 254] width 61 height 17
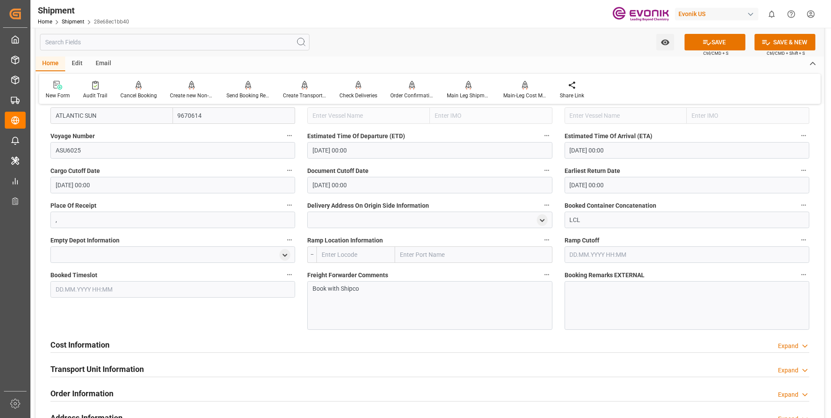
scroll to position [696, 0]
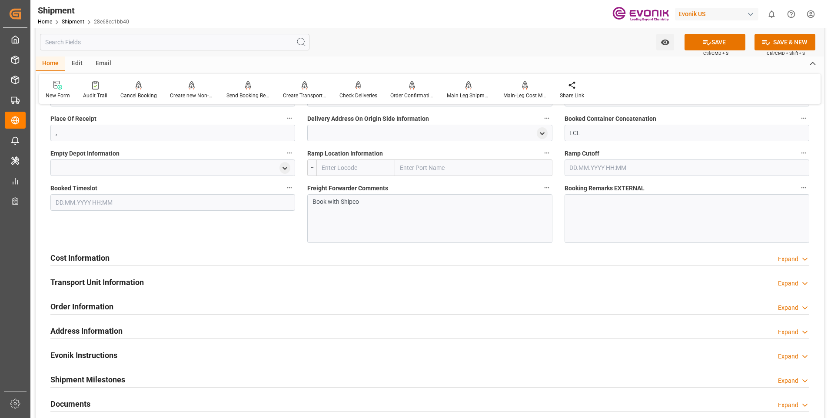
click at [354, 167] on input "text" at bounding box center [356, 168] width 79 height 17
click at [353, 188] on span "USNYC - New York" at bounding box center [348, 186] width 52 height 7
type input "USNYC"
type input "New York"
drag, startPoint x: 373, startPoint y: 166, endPoint x: 297, endPoint y: 155, distance: 76.4
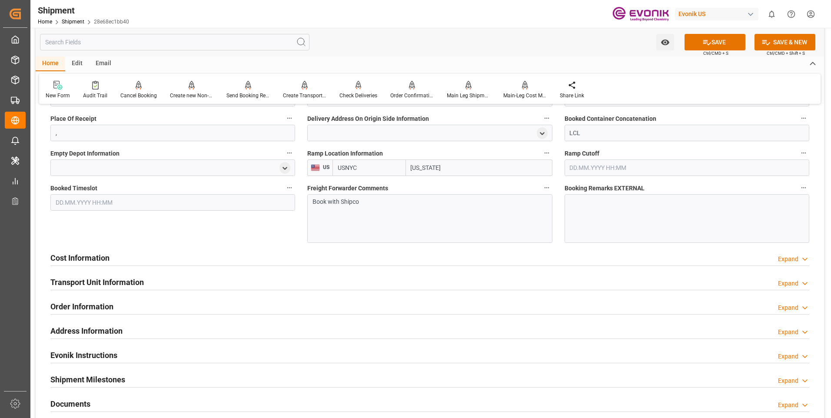
click at [297, 155] on div "Booking Confirmation Milestone Bar Collapse Submitted to FFW for Booking (Pendi…" at bounding box center [430, 3] width 789 height 1175
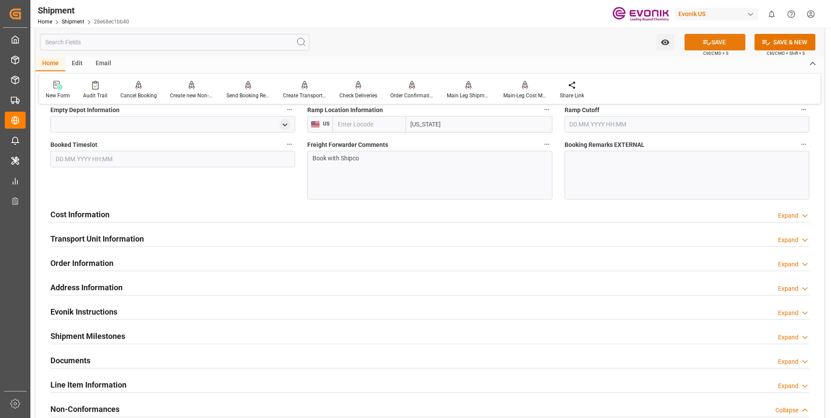
drag, startPoint x: 719, startPoint y: 40, endPoint x: 672, endPoint y: 72, distance: 56.3
click at [719, 40] on button "SAVE" at bounding box center [715, 42] width 61 height 17
click at [100, 210] on h2 "Cost Information" at bounding box center [79, 215] width 59 height 12
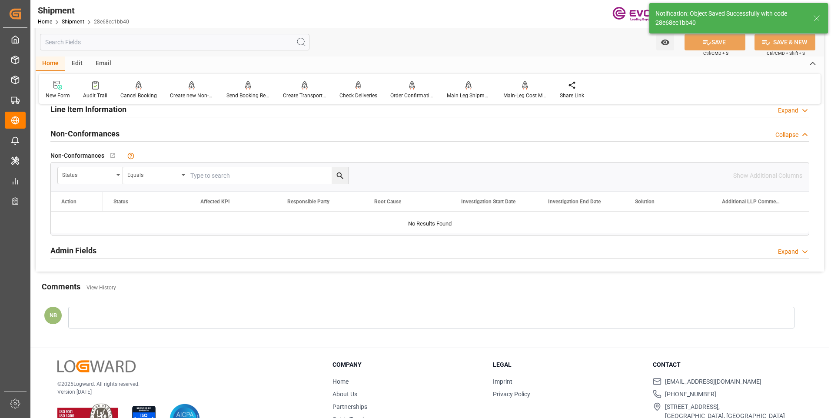
scroll to position [565, 0]
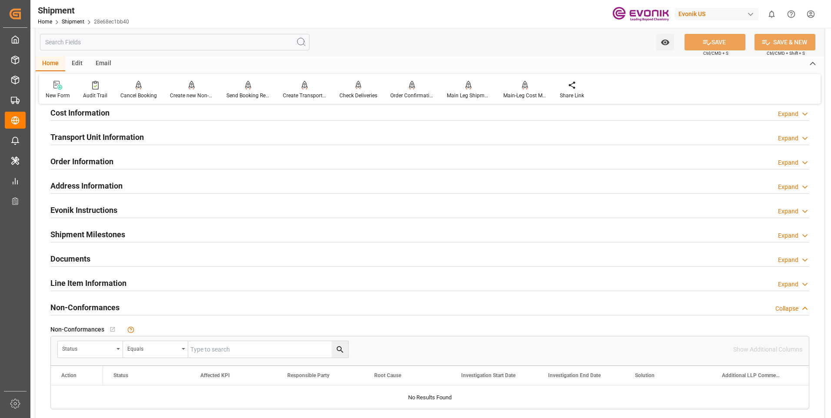
click at [777, 308] on div "Collapse" at bounding box center [787, 308] width 23 height 9
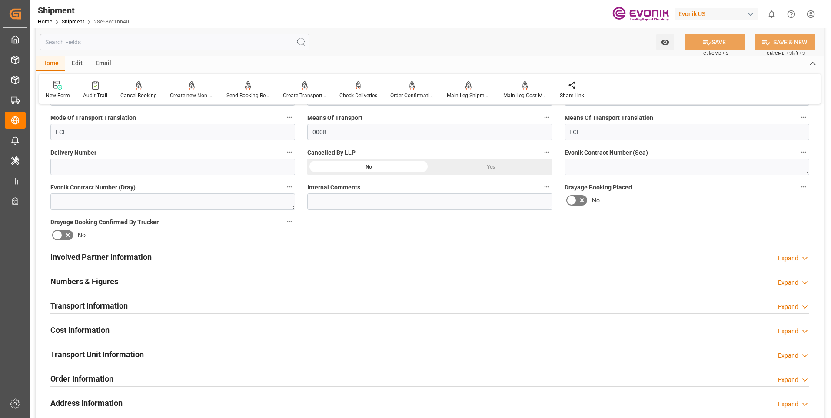
scroll to position [391, 0]
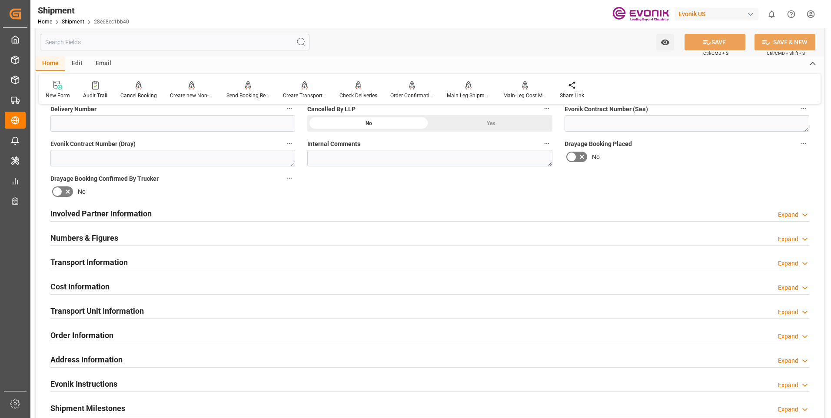
click at [788, 264] on div "Expand" at bounding box center [788, 263] width 20 height 9
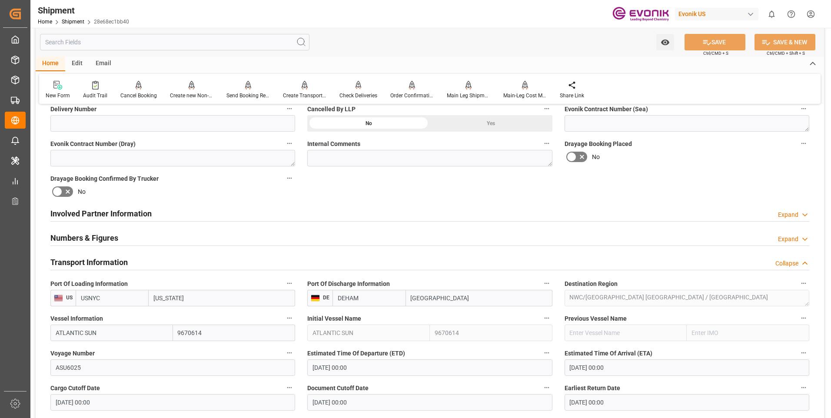
click at [788, 264] on div "Collapse" at bounding box center [787, 263] width 23 height 9
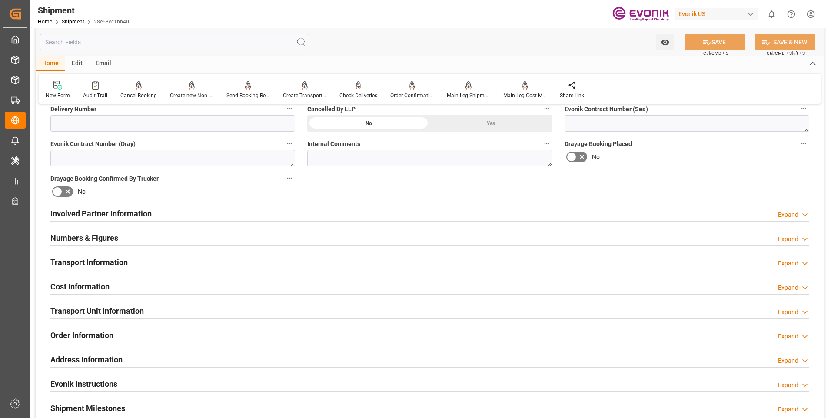
click at [804, 286] on icon at bounding box center [805, 288] width 9 height 9
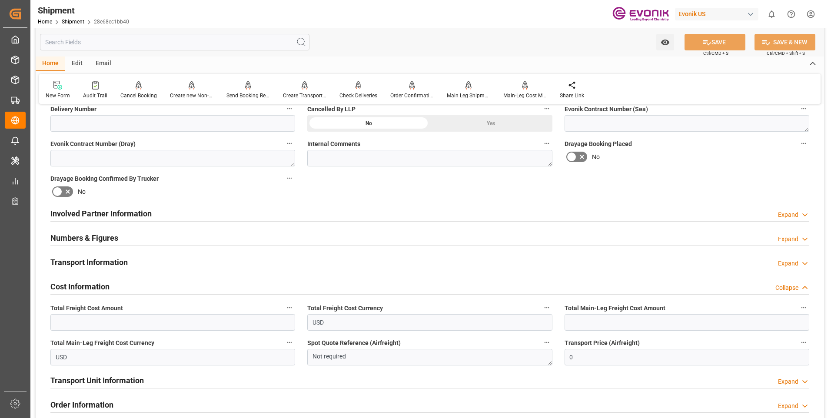
scroll to position [435, 0]
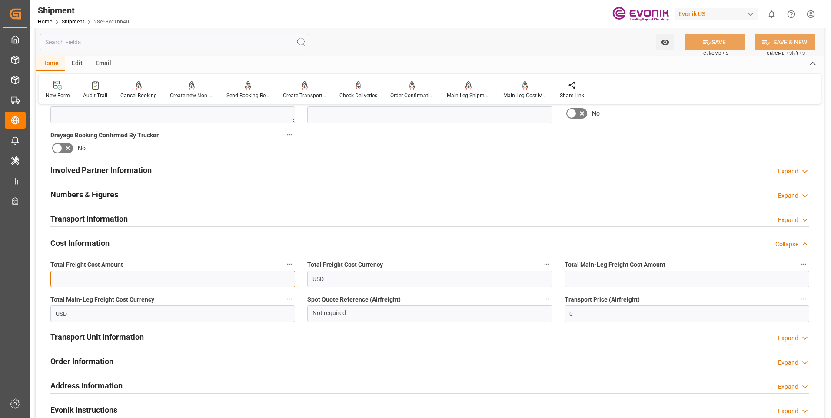
click at [165, 277] on input "text" at bounding box center [172, 279] width 245 height 17
type input "514"
click at [609, 277] on input "text" at bounding box center [687, 279] width 245 height 17
click at [728, 39] on button "SAVE" at bounding box center [715, 42] width 61 height 17
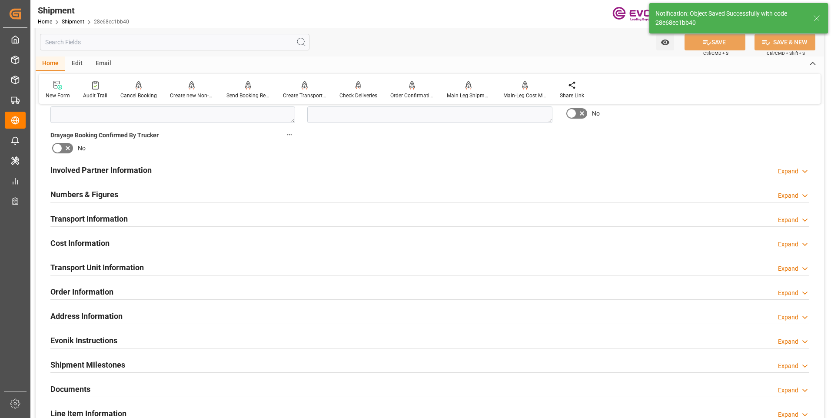
click at [791, 270] on div "Expand" at bounding box center [788, 268] width 20 height 9
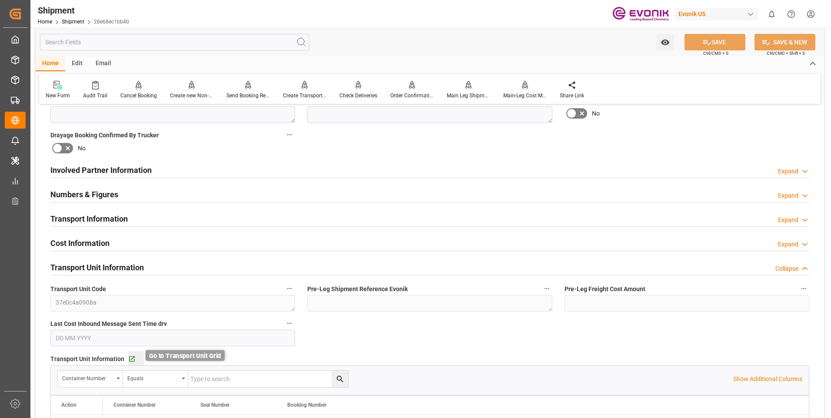
click at [130, 359] on icon "button" at bounding box center [132, 360] width 6 height 6
click at [165, 243] on div "Cost Information Expand" at bounding box center [429, 242] width 759 height 17
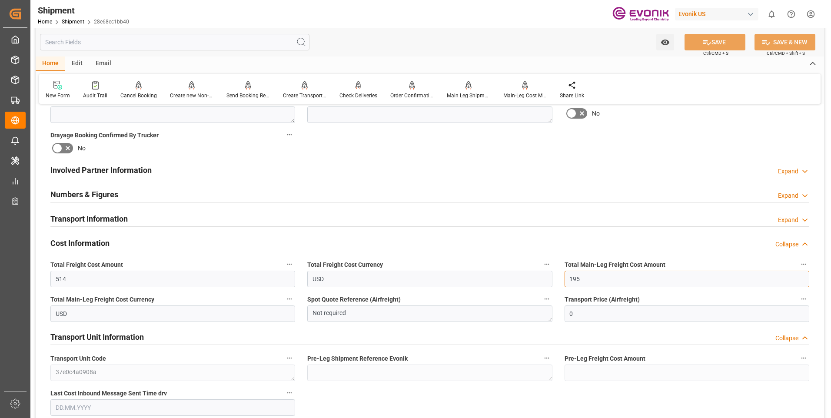
click at [587, 273] on input "195" at bounding box center [687, 279] width 245 height 17
drag, startPoint x: 587, startPoint y: 277, endPoint x: 559, endPoint y: 274, distance: 28.0
click at [559, 274] on div "Total Main-Leg Freight Cost Amount 195" at bounding box center [687, 273] width 257 height 35
type input "9"
type input "0"
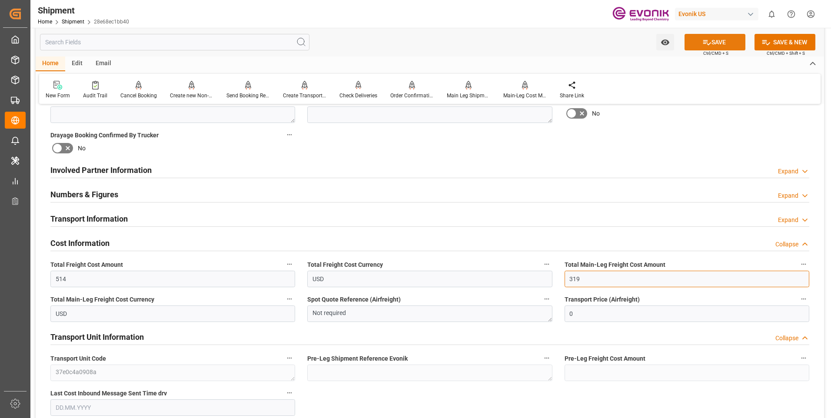
type input "319"
click at [716, 43] on button "SAVE" at bounding box center [715, 42] width 61 height 17
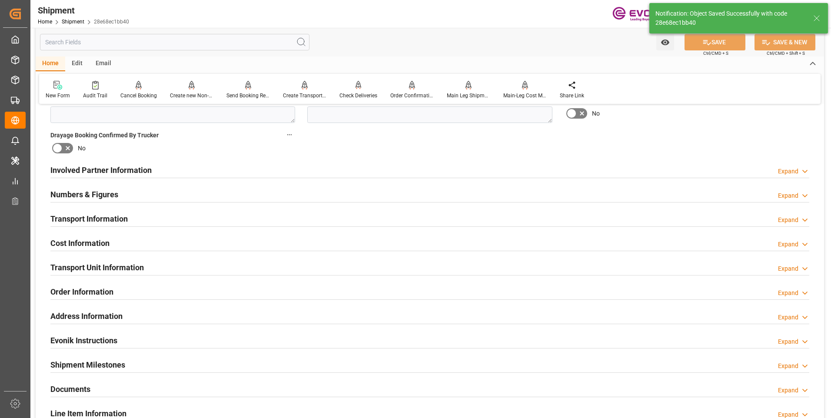
click at [286, 192] on div "Numbers & Figures Expand" at bounding box center [429, 194] width 759 height 17
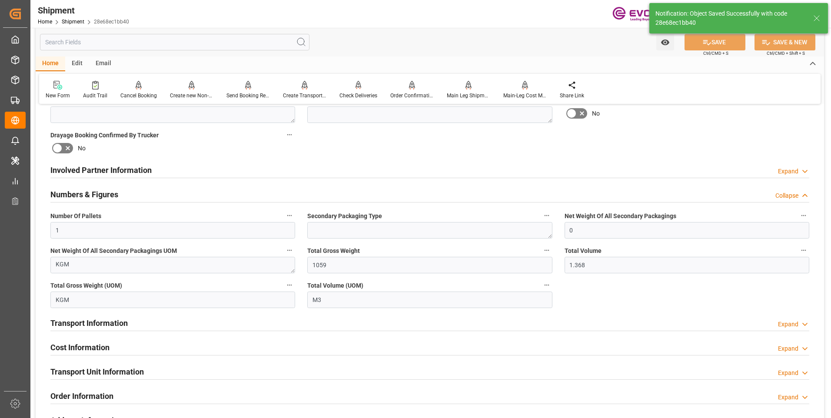
click at [286, 192] on div "Numbers & Figures Collapse" at bounding box center [429, 194] width 759 height 17
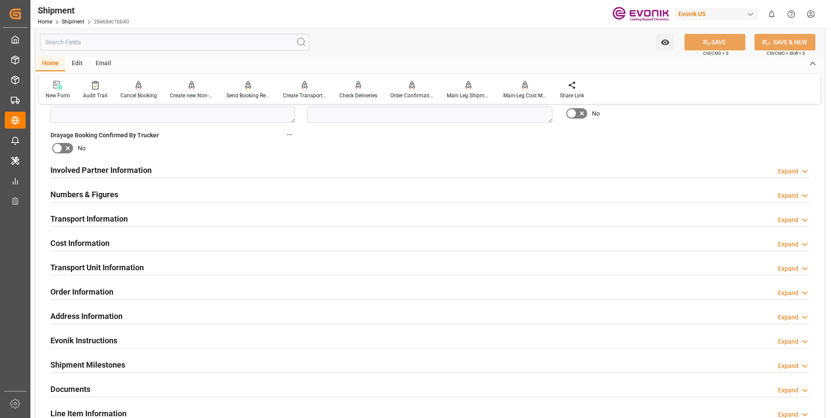
click at [119, 219] on h2 "Transport Information" at bounding box center [88, 219] width 77 height 12
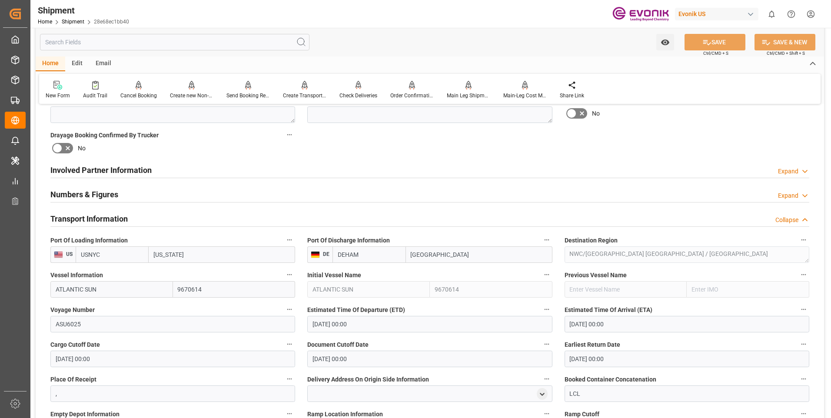
click at [119, 219] on h2 "Transport Information" at bounding box center [88, 219] width 77 height 12
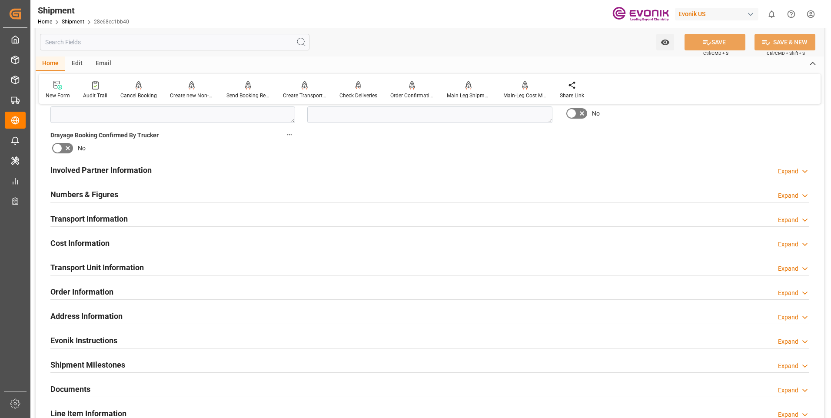
click at [115, 237] on div "Cost Information Expand" at bounding box center [429, 242] width 759 height 17
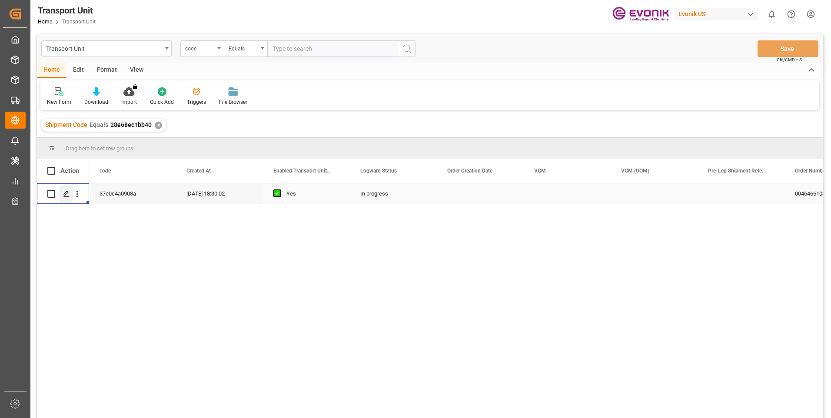
click at [68, 195] on icon "Press SPACE to select this row." at bounding box center [66, 193] width 7 height 7
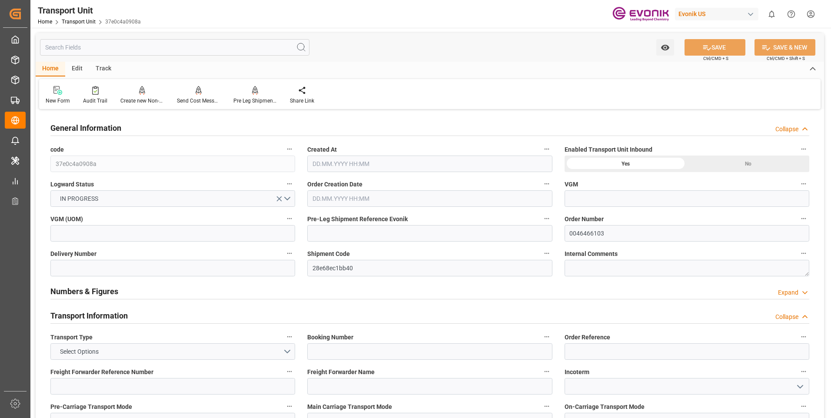
type input "AC Containerline"
type input "Leschaco Inc."
type input "USNYC"
type input "DEHAM"
type input "1059"
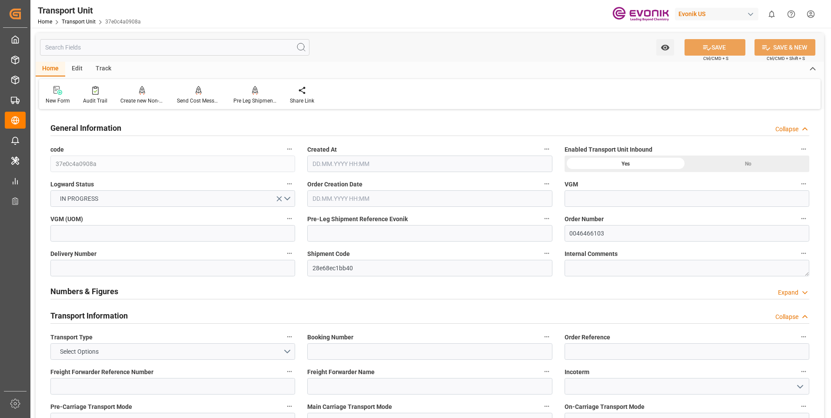
type input "[DATE] 18:30"
type input "30.09.2025"
type input "18.09.2025 00:00"
type input "05.10.2025 00:00"
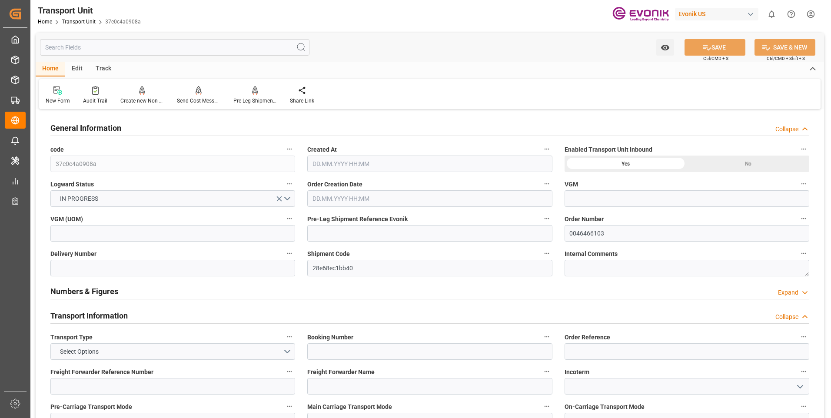
type input "05.10.2025 00:00"
type input "04.09.2025 00:00"
click at [106, 46] on input "text" at bounding box center [175, 47] width 270 height 17
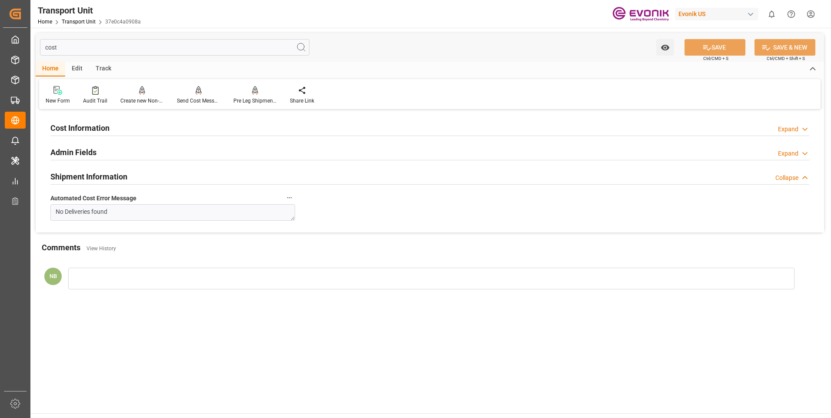
type input "cost"
click at [234, 127] on div "Cost Information Expand" at bounding box center [429, 127] width 759 height 17
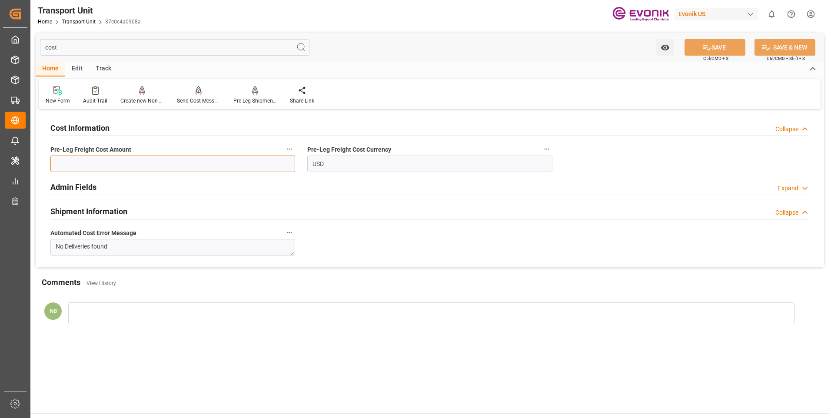
click at [77, 167] on input "text" at bounding box center [172, 164] width 245 height 17
type input "319"
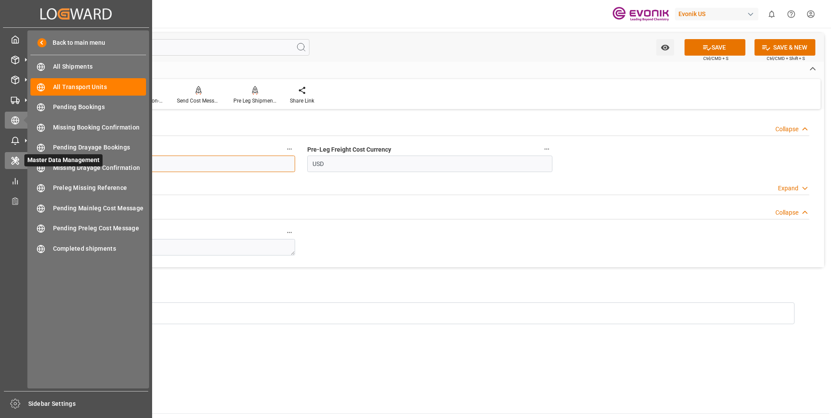
drag, startPoint x: 93, startPoint y: 160, endPoint x: 7, endPoint y: 155, distance: 86.7
click at [7, 155] on div "Created by potrace 1.15, written by Peter Selinger 2001-2017 Created by potrace…" at bounding box center [415, 209] width 831 height 418
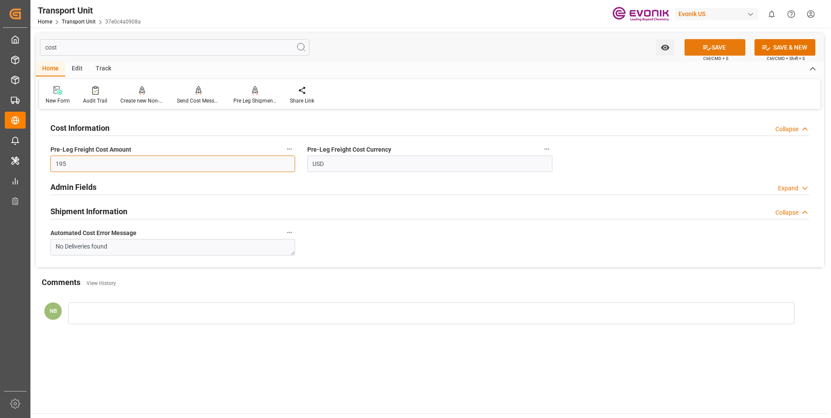
type input "195"
click at [725, 46] on button "SAVE" at bounding box center [715, 47] width 61 height 17
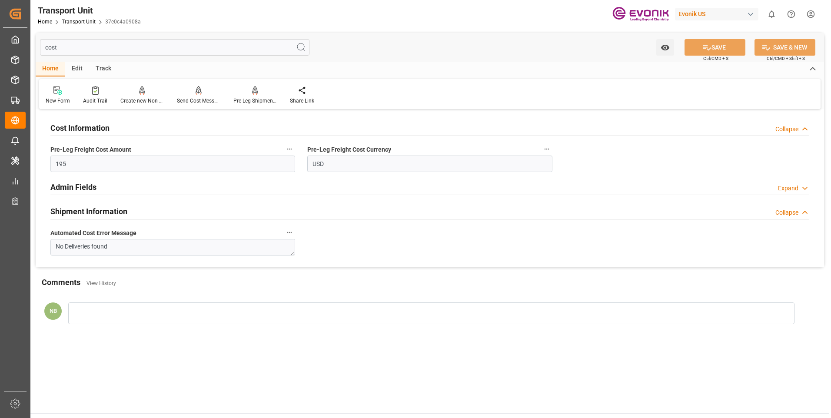
click at [107, 49] on input "cost" at bounding box center [175, 47] width 270 height 17
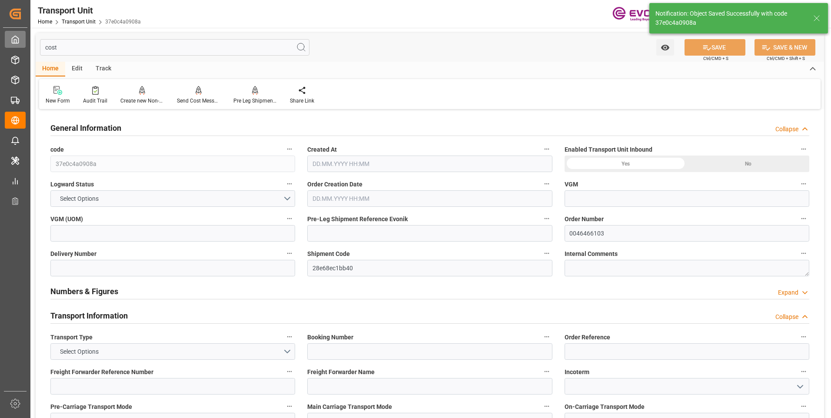
drag, startPoint x: 78, startPoint y: 45, endPoint x: 17, endPoint y: 44, distance: 61.3
click at [17, 44] on div "Created by potrace 1.15, written by Peter Selinger 2001-2017 Created by potrace…" at bounding box center [415, 209] width 831 height 418
type input "AC Containerline"
type input "Leschaco Inc."
type input "USNYC"
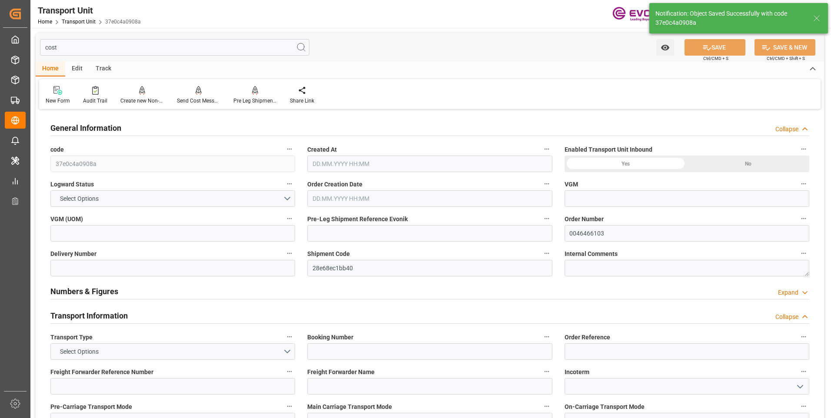
type input "DEHAM"
type input "1059"
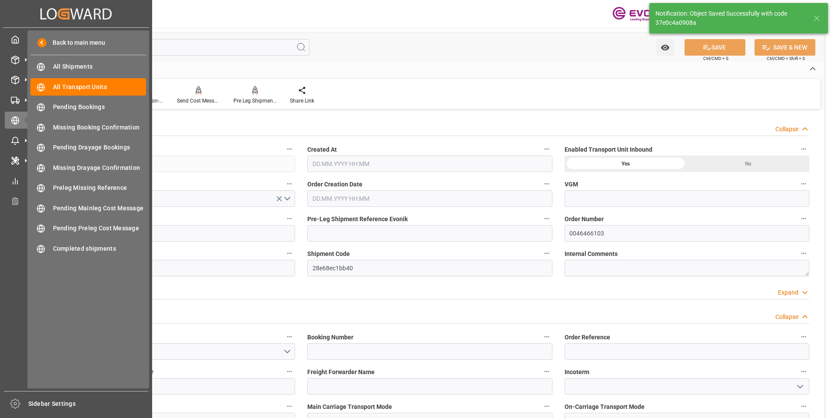
type input "[DATE] 18:30"
type input "30.09.2025"
type input "18.09.2025 00:00"
type input "05.10.2025 00:00"
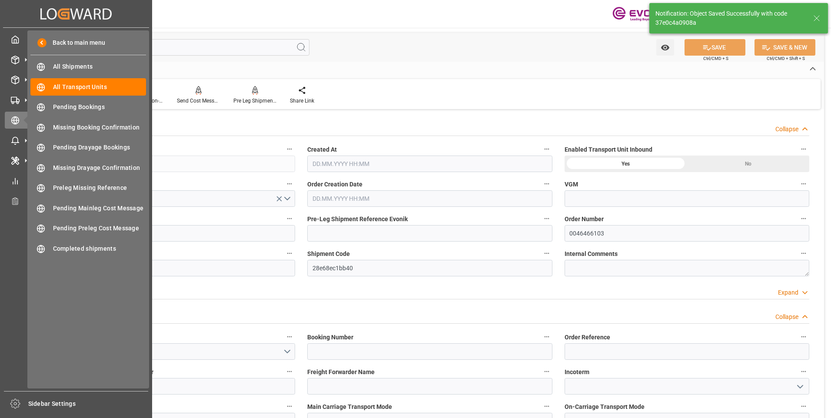
type input "05.10.2025 00:00"
type input "04.09.2025 00:00"
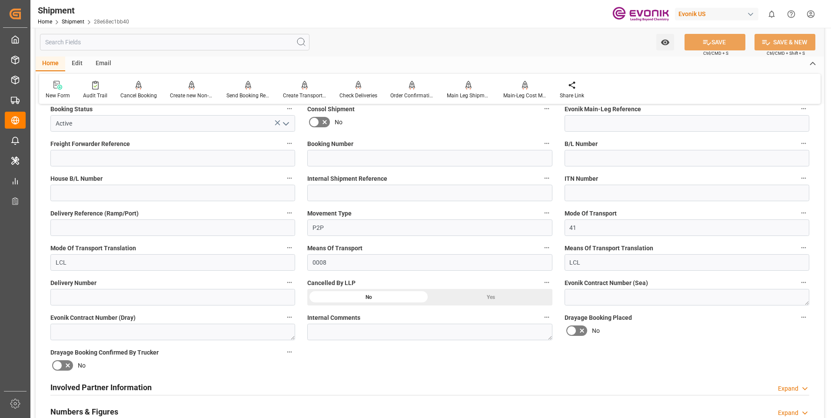
scroll to position [435, 0]
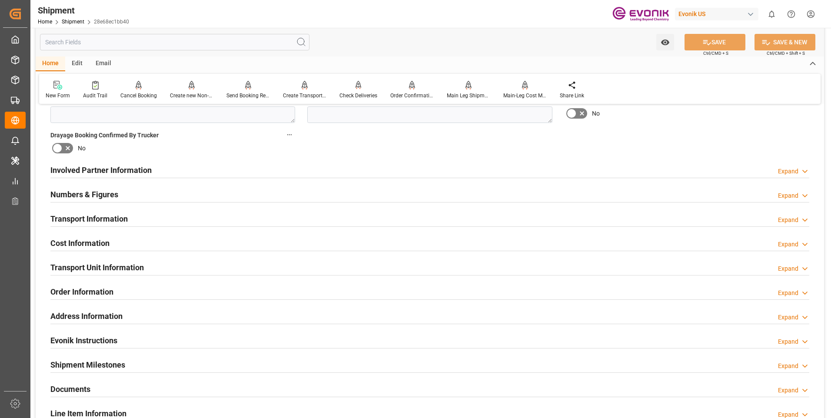
click at [798, 249] on div "Expand" at bounding box center [788, 244] width 20 height 9
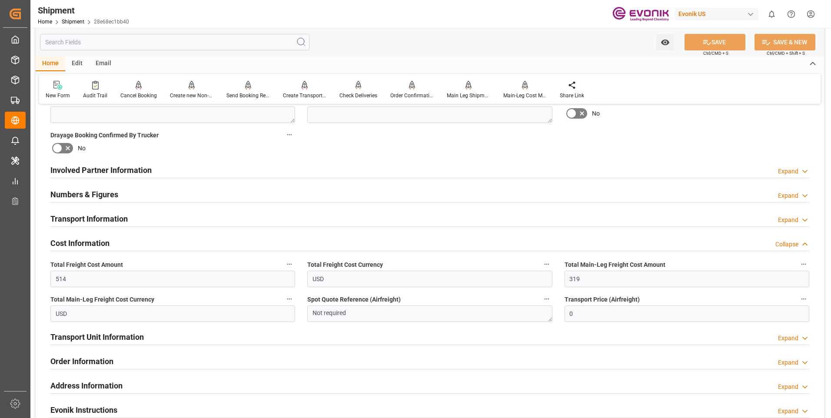
click at [798, 249] on div "Collapse" at bounding box center [787, 244] width 23 height 9
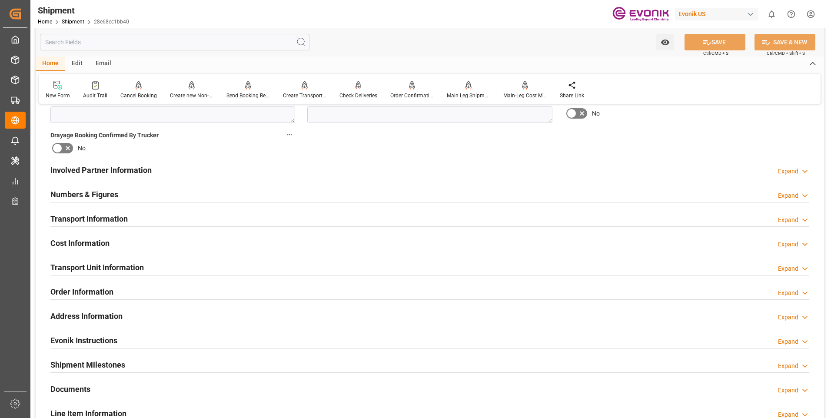
click at [788, 275] on div at bounding box center [429, 275] width 759 height 0
click at [789, 268] on div "Expand" at bounding box center [788, 268] width 20 height 9
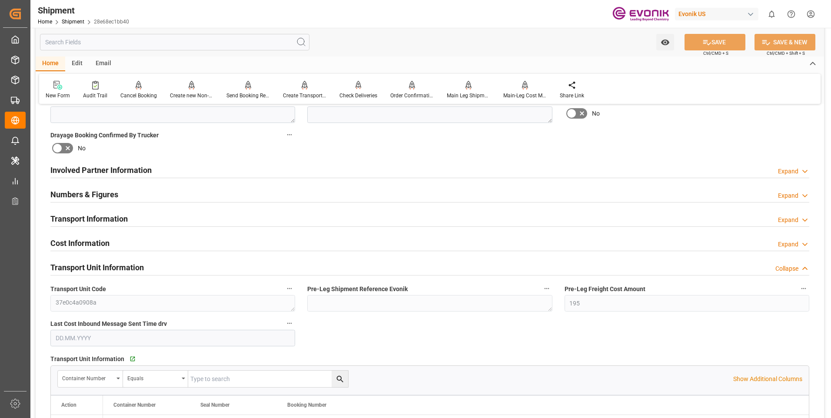
click at [789, 268] on div "Collapse" at bounding box center [787, 268] width 23 height 9
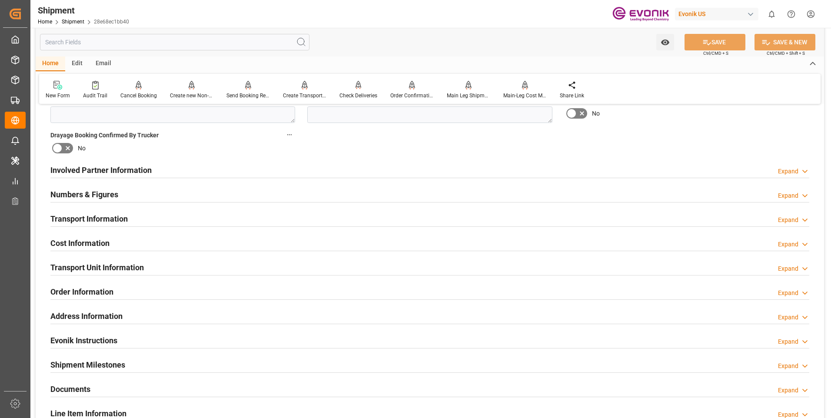
click at [790, 242] on div "Expand" at bounding box center [788, 244] width 20 height 9
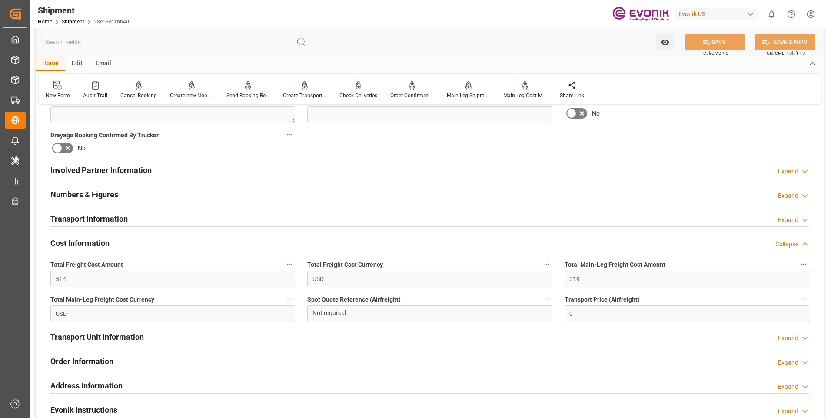
click at [790, 242] on div "Collapse" at bounding box center [787, 244] width 23 height 9
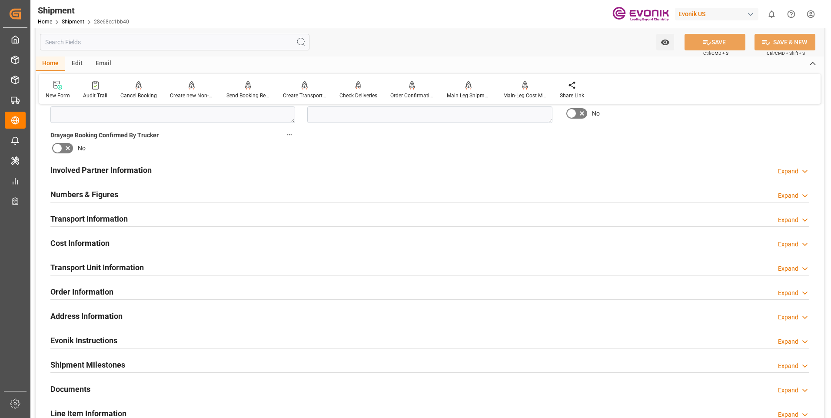
click at [782, 271] on div "Expand" at bounding box center [788, 268] width 20 height 9
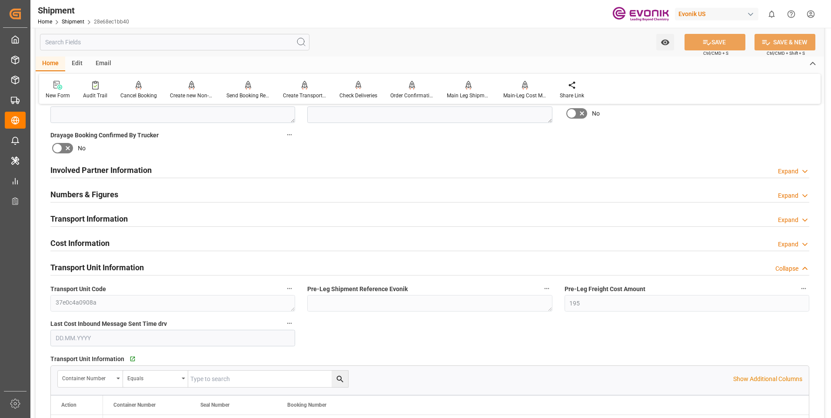
scroll to position [478, 0]
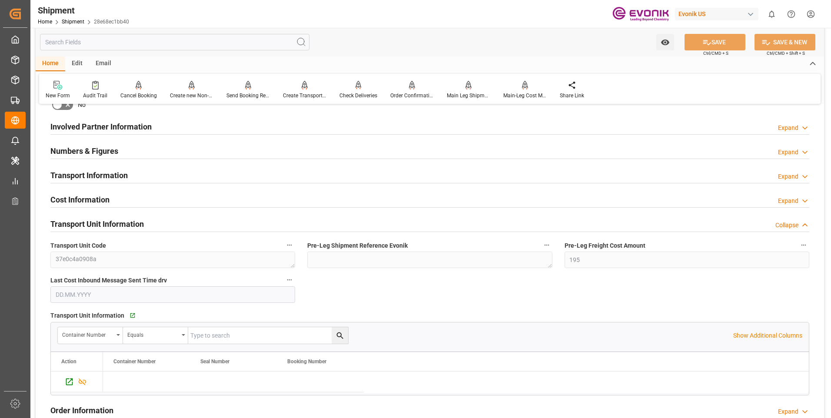
click at [798, 227] on div "Collapse" at bounding box center [787, 225] width 23 height 9
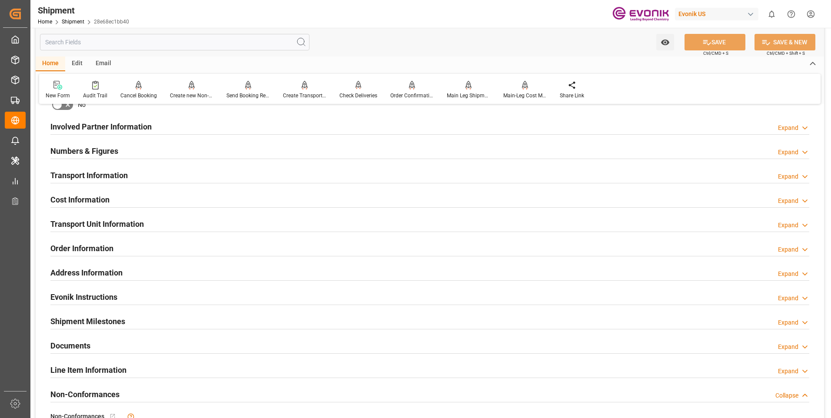
scroll to position [435, 0]
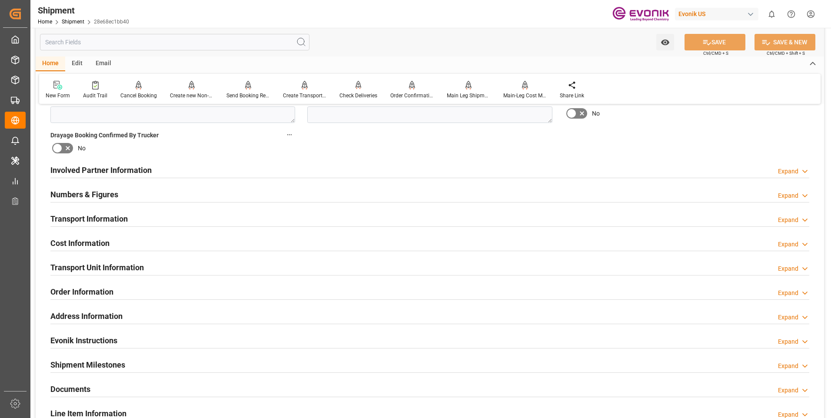
click at [783, 167] on div "Expand" at bounding box center [788, 171] width 20 height 9
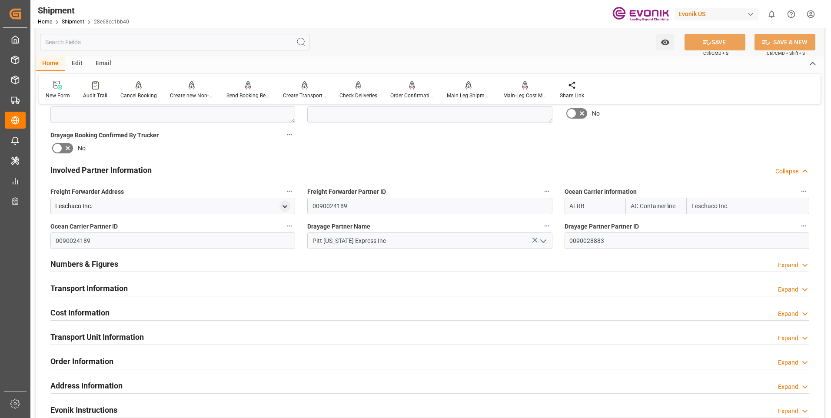
click at [781, 174] on div "Collapse" at bounding box center [787, 171] width 23 height 9
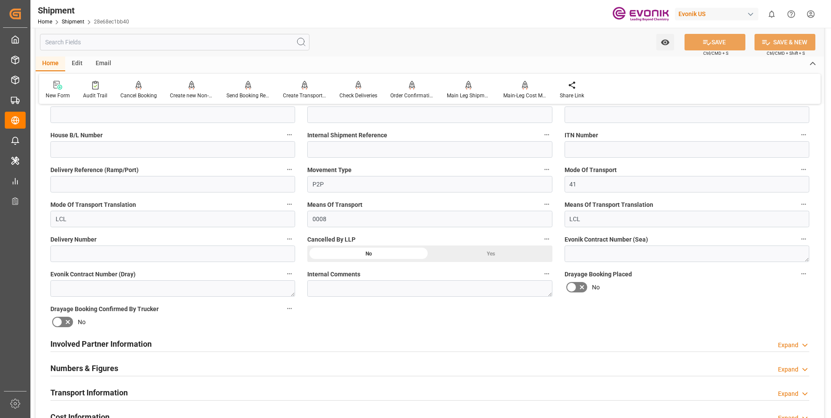
scroll to position [304, 0]
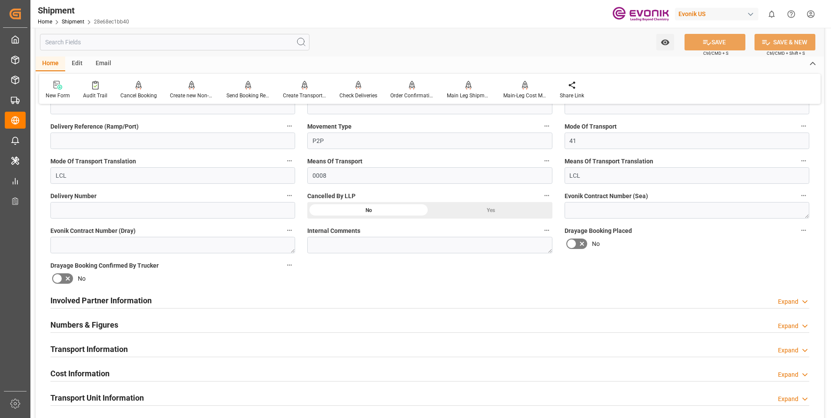
click at [782, 299] on div "Expand" at bounding box center [788, 301] width 20 height 9
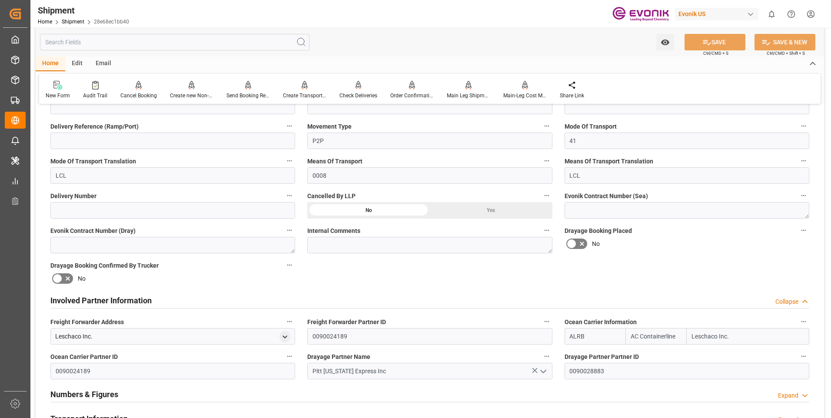
scroll to position [391, 0]
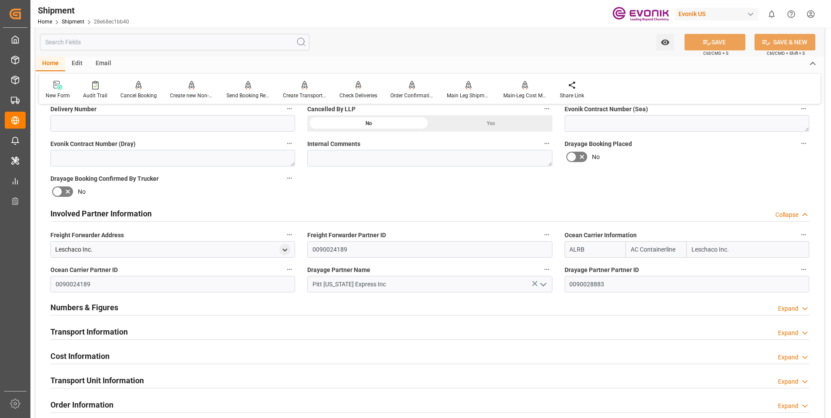
click at [83, 336] on h2 "Transport Information" at bounding box center [88, 332] width 77 height 12
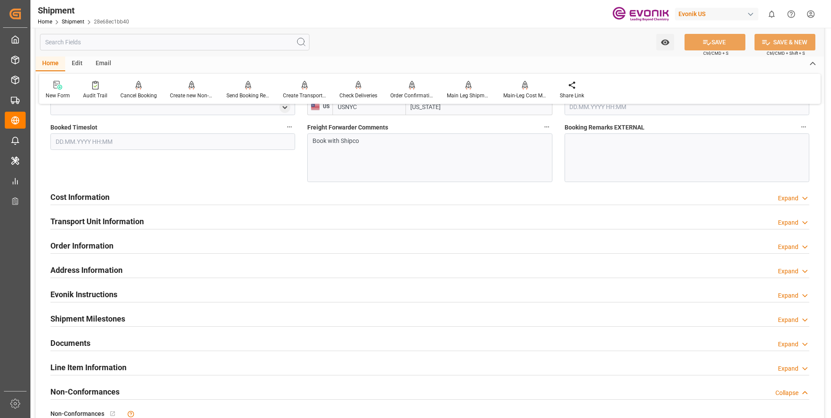
scroll to position [913, 0]
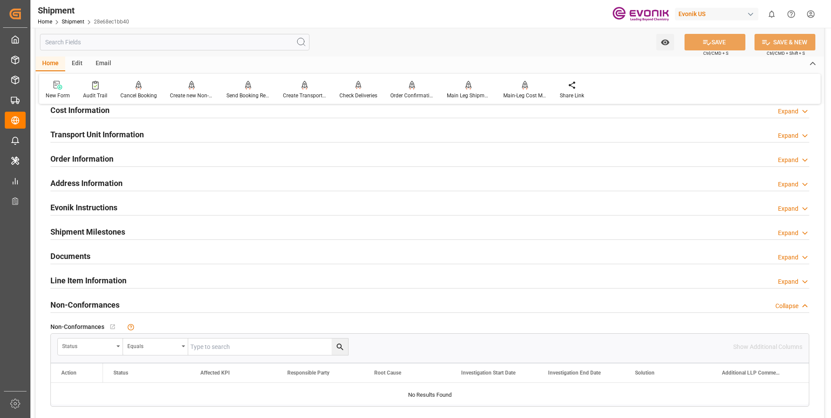
click at [94, 277] on h2 "Line Item Information" at bounding box center [88, 281] width 76 height 12
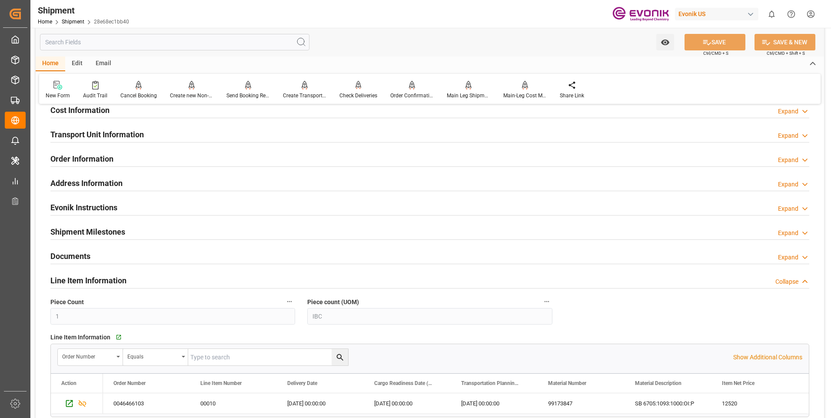
scroll to position [1044, 0]
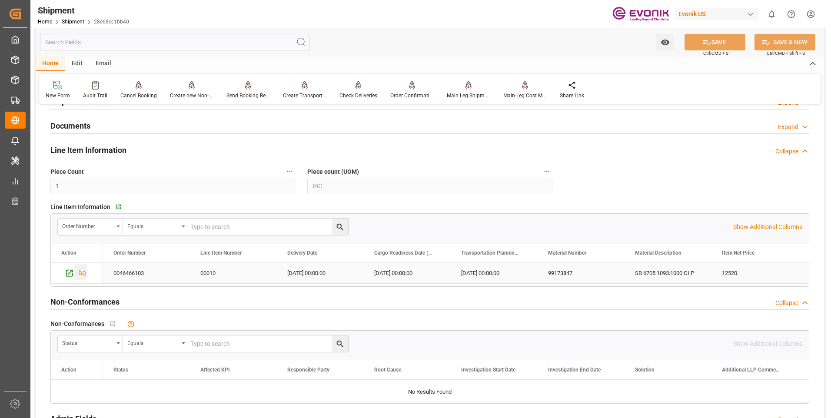
click at [84, 273] on icon "Press SPACE to select this row." at bounding box center [83, 273] width 8 height 7
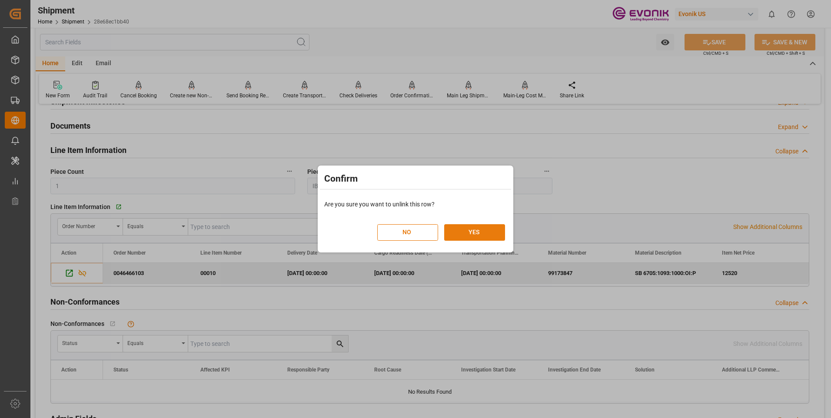
click at [457, 235] on button "YES" at bounding box center [474, 232] width 61 height 17
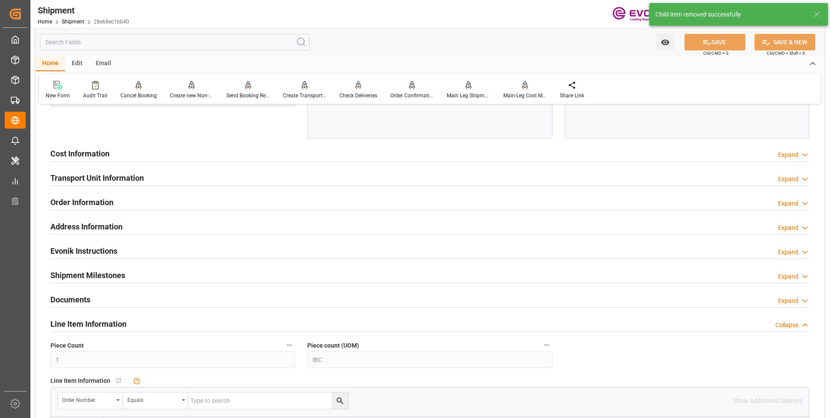
scroll to position [783, 0]
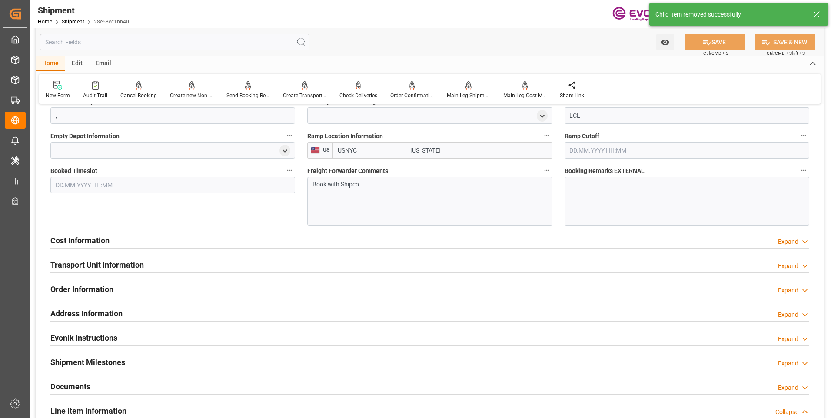
click at [140, 264] on h2 "Transport Unit Information" at bounding box center [96, 265] width 93 height 12
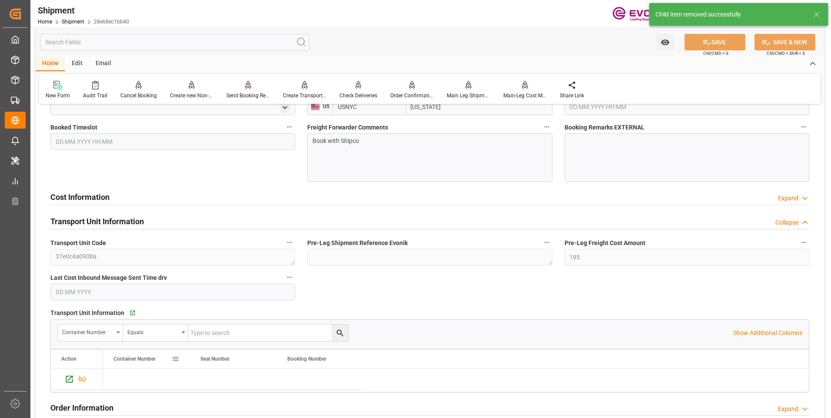
scroll to position [870, 0]
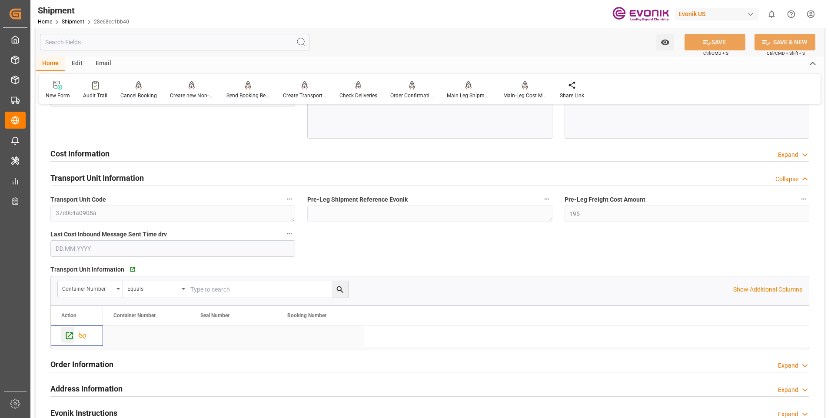
click at [69, 333] on icon "Press SPACE to select this row." at bounding box center [69, 336] width 7 height 7
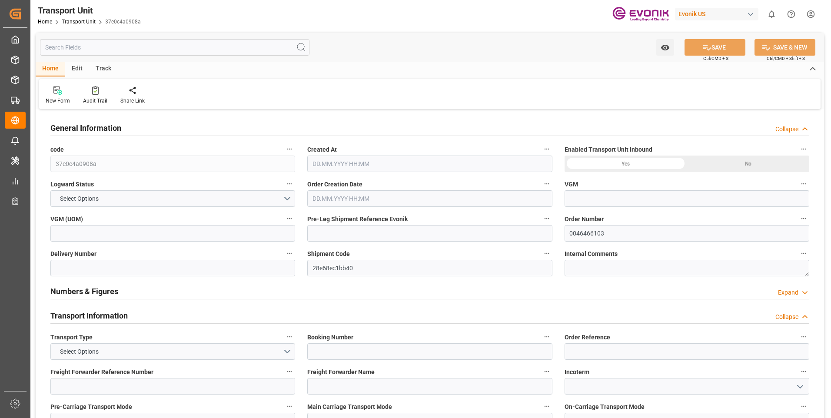
type input "AC Containerline"
type input "Leschaco Inc."
type input "USNYC"
type input "DEHAM"
type input "1059"
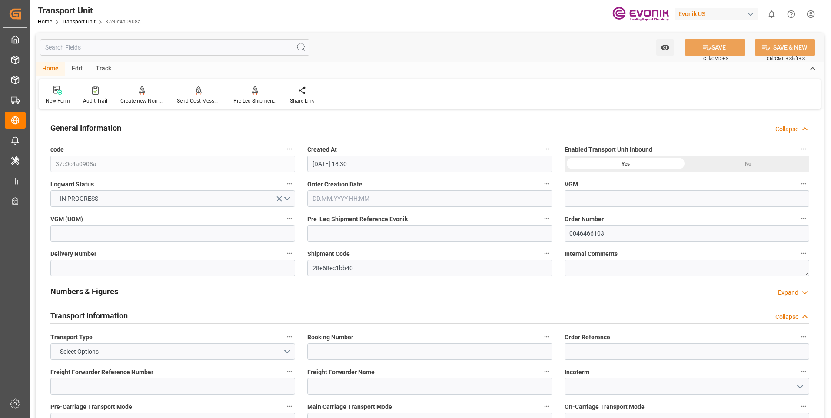
type input "[DATE] 18:30"
type input "[DATE]"
type input "[DATE] 00:00"
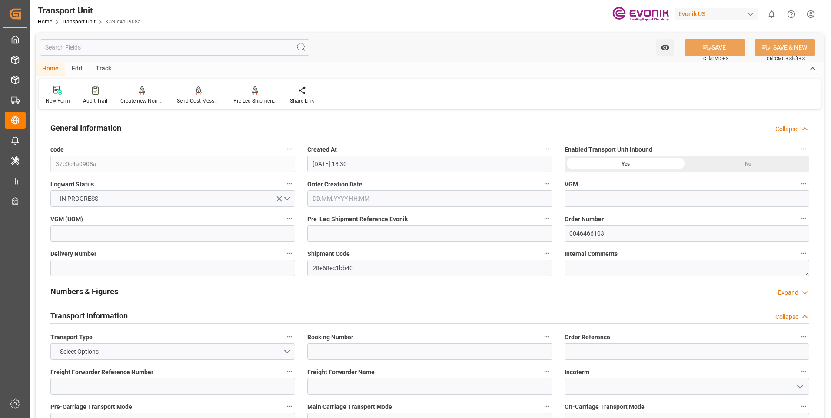
type input "[DATE] 00:00"
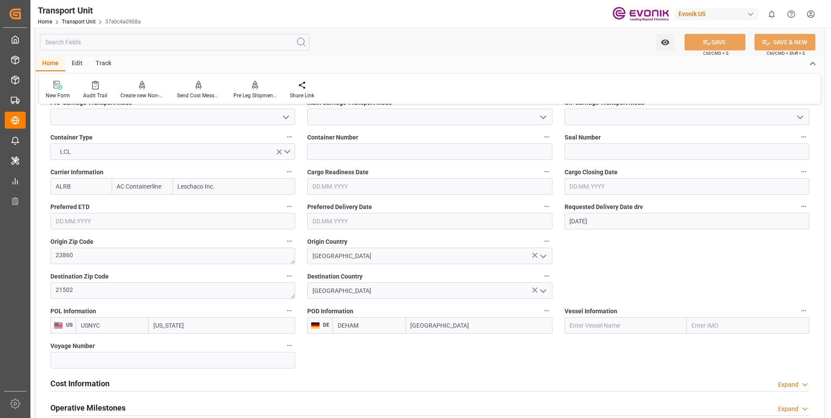
click at [94, 41] on input "text" at bounding box center [175, 42] width 270 height 17
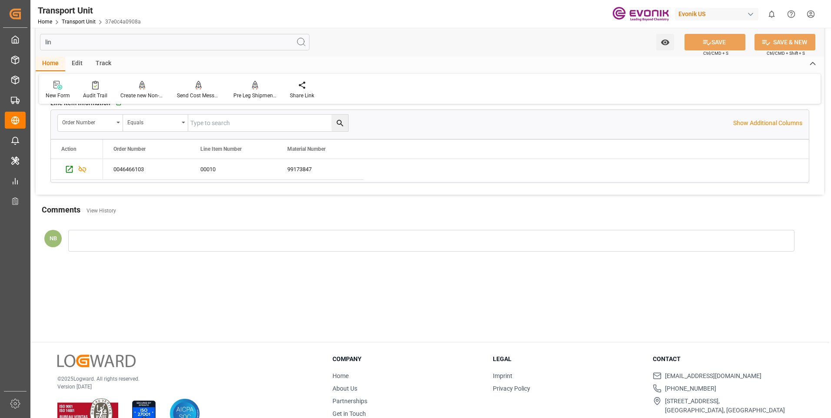
scroll to position [0, 0]
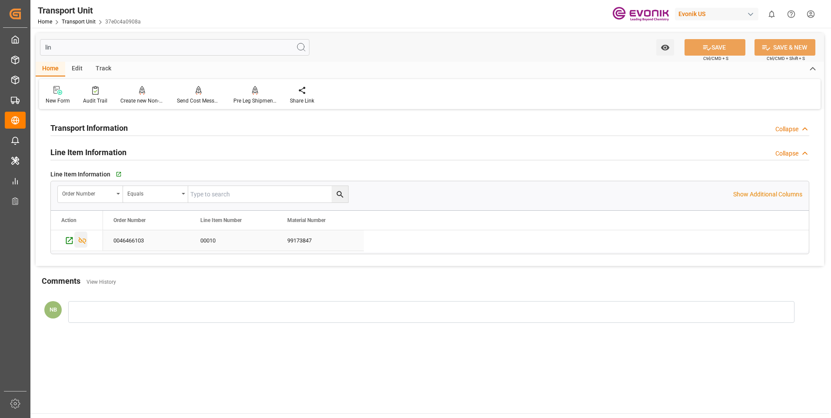
type input "lin"
click at [83, 240] on icon "Press SPACE to select this row." at bounding box center [82, 240] width 9 height 9
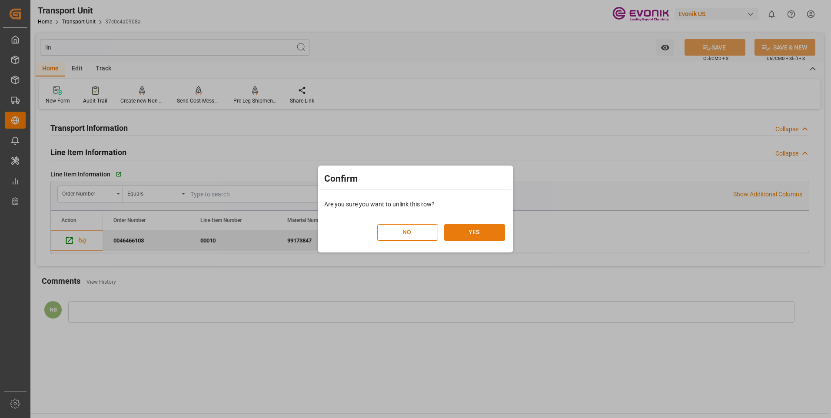
click at [467, 230] on button "YES" at bounding box center [474, 232] width 61 height 17
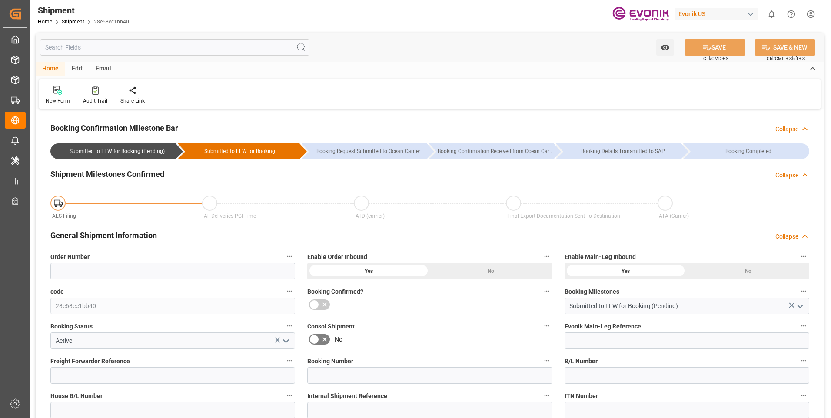
scroll to position [217, 0]
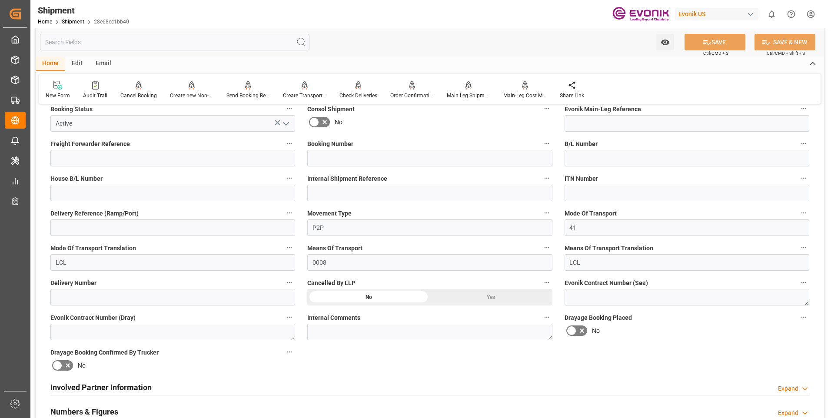
click at [491, 62] on div "Yes" at bounding box center [491, 54] width 123 height 17
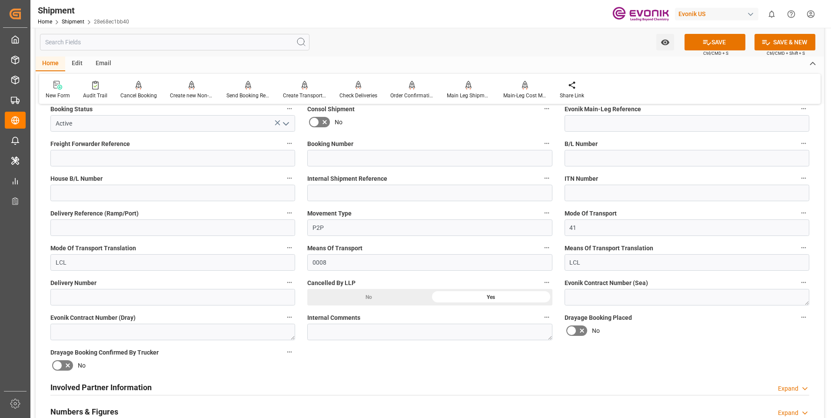
scroll to position [174, 0]
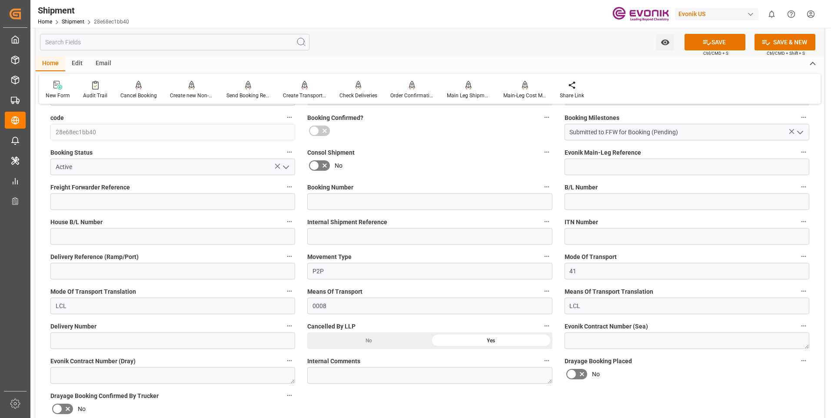
click at [289, 169] on icon "open menu" at bounding box center [286, 167] width 10 height 10
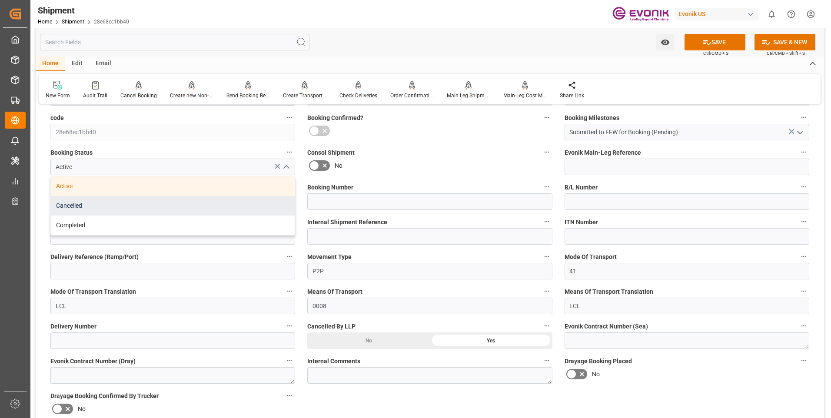
click at [103, 207] on div "Cancelled" at bounding box center [173, 206] width 244 height 20
type input "Cancelled"
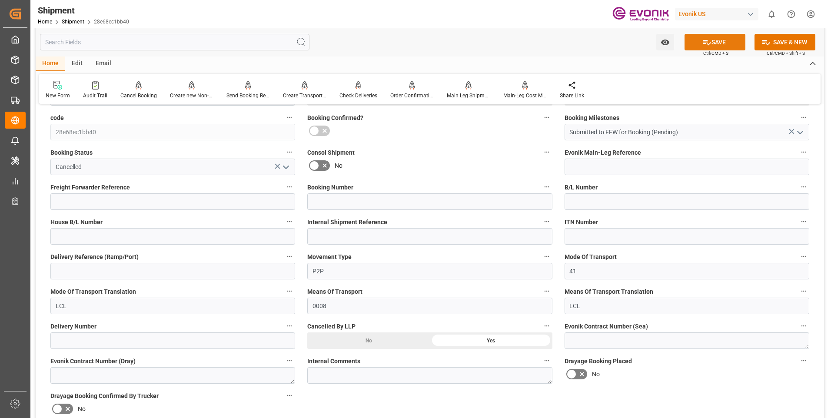
click at [700, 44] on button "SAVE" at bounding box center [715, 42] width 61 height 17
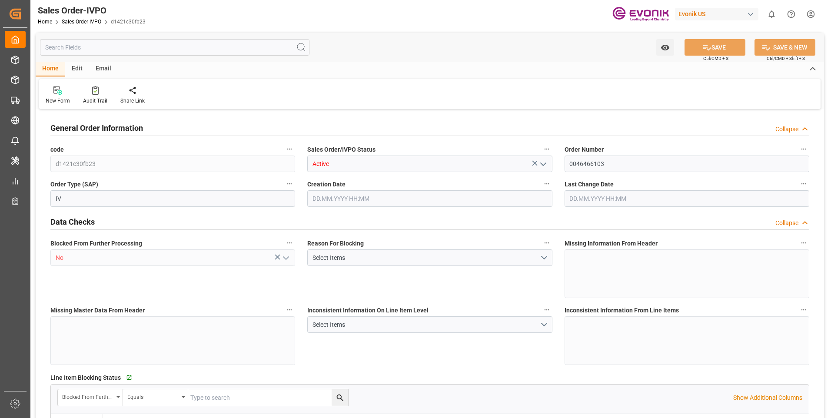
type input "DEHAM"
type input "0"
type input "1"
type input "1059"
type input "[DATE] 19:32"
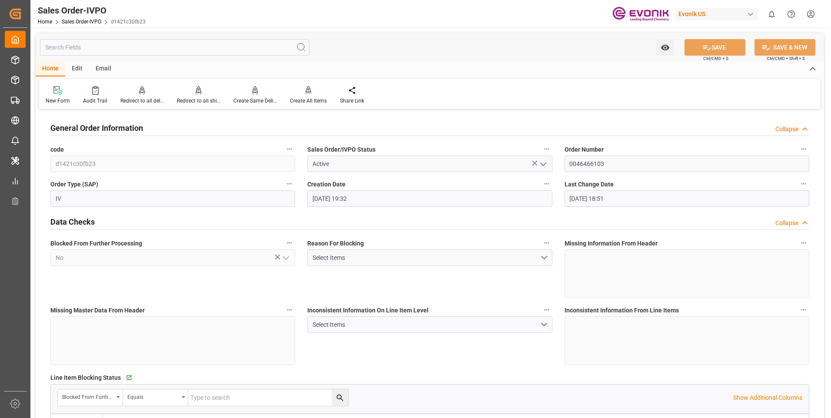
type input "[DATE] 18:51"
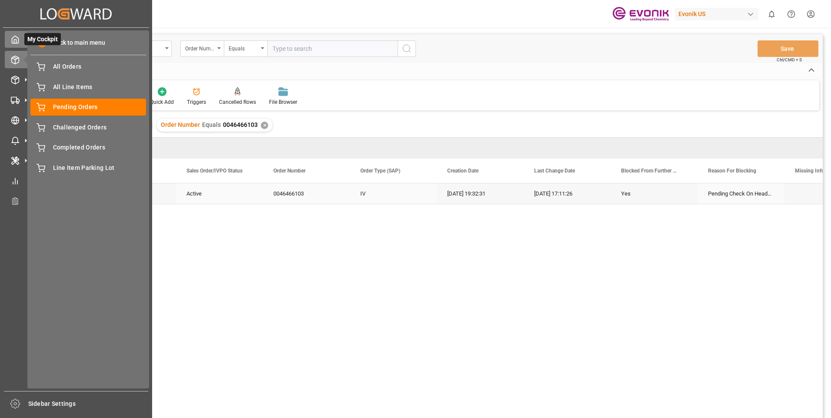
click at [21, 40] on div "My Cockpit My Cockpit" at bounding box center [76, 39] width 143 height 17
